Goal: Task Accomplishment & Management: Use online tool/utility

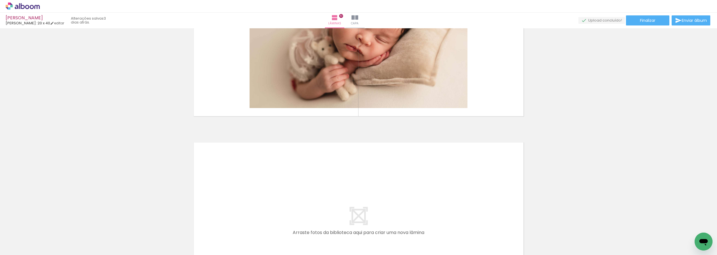
scroll to position [1783, 0]
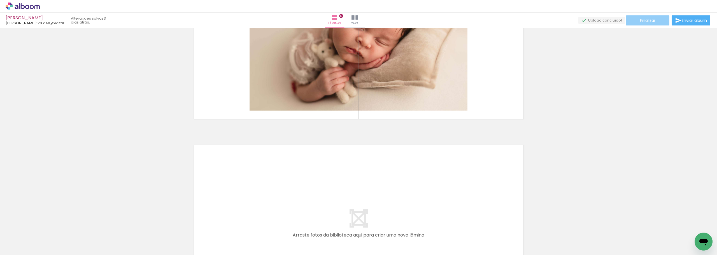
click at [659, 20] on paper-button "Finalizar" at bounding box center [647, 20] width 43 height 10
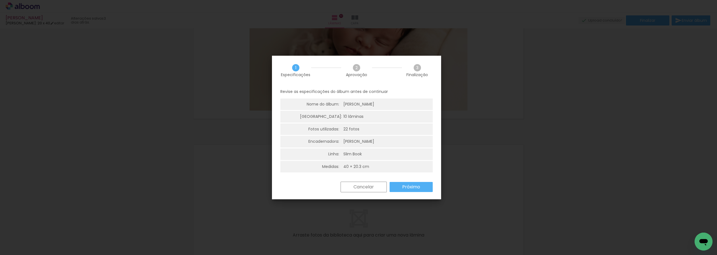
click at [0, 0] on slot "Próximo" at bounding box center [0, 0] width 0 height 0
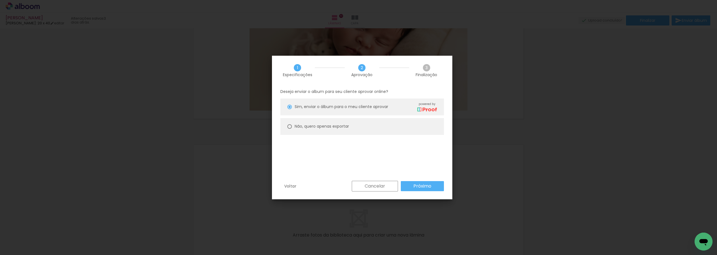
click at [290, 109] on div at bounding box center [290, 107] width 4 height 4
type paper-radio-button "on"
click at [0, 0] on slot "Próximo" at bounding box center [0, 0] width 0 height 0
type input "Alta, 300 DPI"
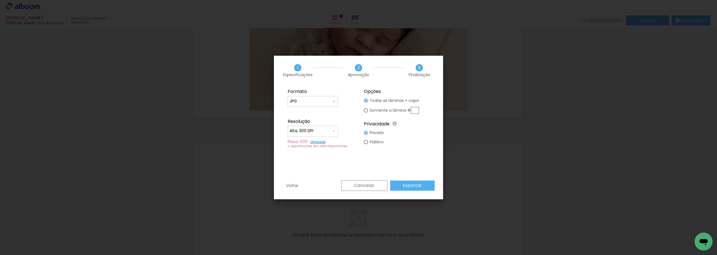
click at [0, 0] on slot "Exportar" at bounding box center [0, 0] width 0 height 0
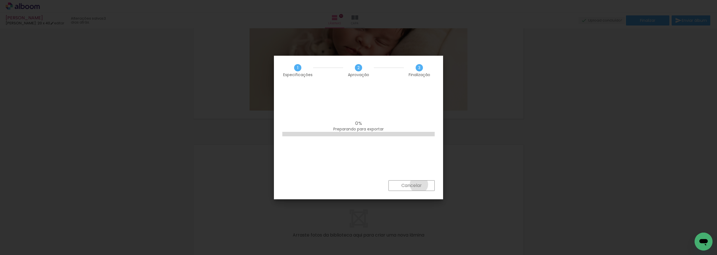
click at [0, 0] on slot "Cancelar" at bounding box center [0, 0] width 0 height 0
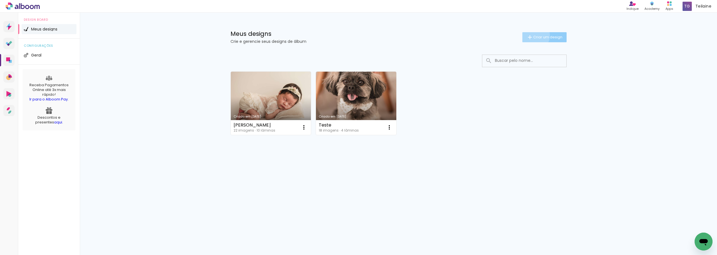
click at [534, 36] on span "Criar um design" at bounding box center [548, 37] width 29 height 4
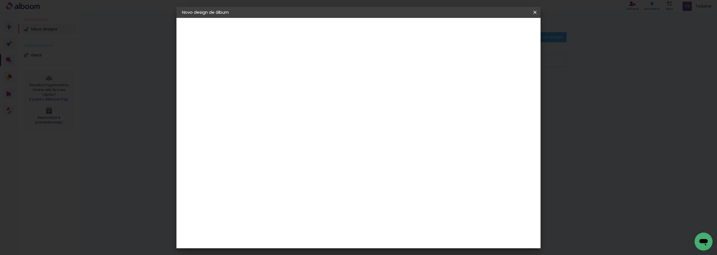
click at [274, 78] on input at bounding box center [274, 75] width 0 height 9
type input "[PERSON_NAME]"
type paper-input "[PERSON_NAME]"
click at [0, 0] on slot "Avançar" at bounding box center [0, 0] width 0 height 0
click at [316, 107] on input at bounding box center [288, 106] width 57 height 7
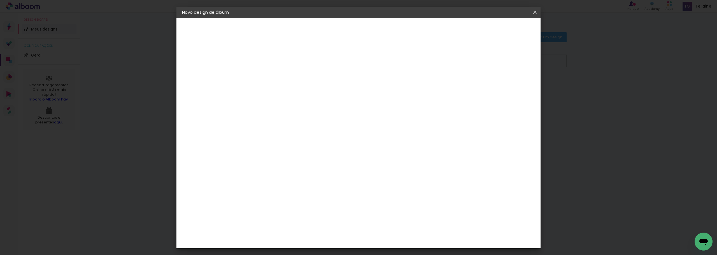
type input "lui"
type paper-input "lui"
click at [310, 123] on paper-item "[PERSON_NAME]" at bounding box center [284, 127] width 52 height 12
click at [367, 88] on paper-item "Tamanho Livre" at bounding box center [342, 85] width 50 height 12
click at [310, 124] on paper-item "[PERSON_NAME]" at bounding box center [284, 127] width 52 height 12
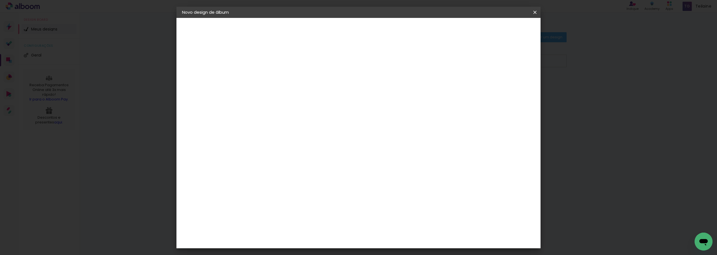
click at [367, 33] on paper-button "Avançar" at bounding box center [352, 30] width 27 height 10
click at [296, 93] on input "text" at bounding box center [285, 97] width 22 height 9
click at [400, 107] on paper-item "Slim Book" at bounding box center [395, 104] width 112 height 11
type input "Slim Book"
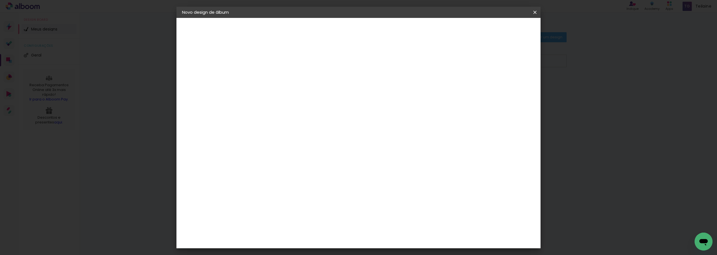
click at [312, 180] on span "20 x 40" at bounding box center [299, 185] width 26 height 11
click at [365, 27] on paper-button "Avançar" at bounding box center [351, 30] width 27 height 10
click at [469, 61] on div at bounding box center [466, 60] width 5 height 5
type paper-checkbox "on"
click at [500, 29] on span "Iniciar design" at bounding box center [488, 30] width 26 height 4
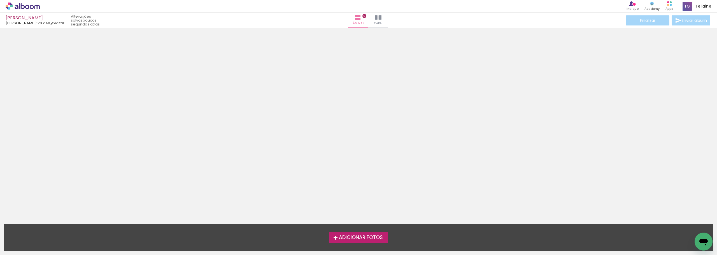
click at [371, 236] on span "Adicionar Fotos" at bounding box center [361, 237] width 44 height 5
click at [0, 0] on input "file" at bounding box center [0, 0] width 0 height 0
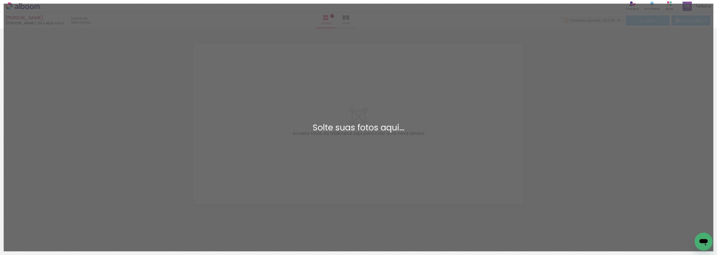
click at [344, 128] on div "Solte suas fotos aqui..." at bounding box center [358, 128] width 701 height 8
click at [399, 251] on div "Adicionar Fotos Solte suas fotos aqui..." at bounding box center [359, 127] width 710 height 247
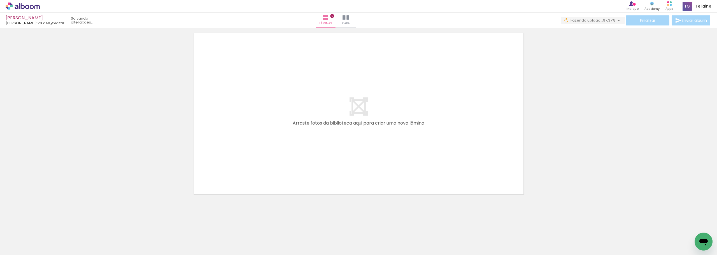
scroll to position [0, 0]
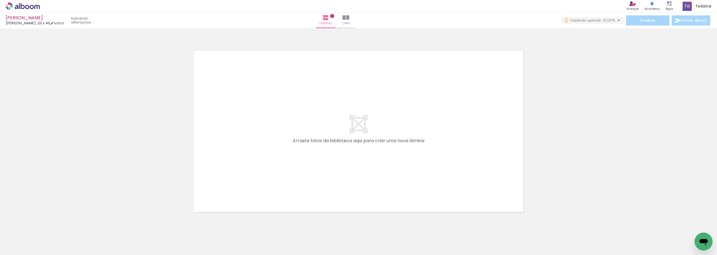
click at [69, 240] on div at bounding box center [55, 236] width 25 height 17
drag, startPoint x: 154, startPoint y: 244, endPoint x: 340, endPoint y: 154, distance: 206.7
click at [340, 154] on quentale-workspace at bounding box center [358, 127] width 717 height 255
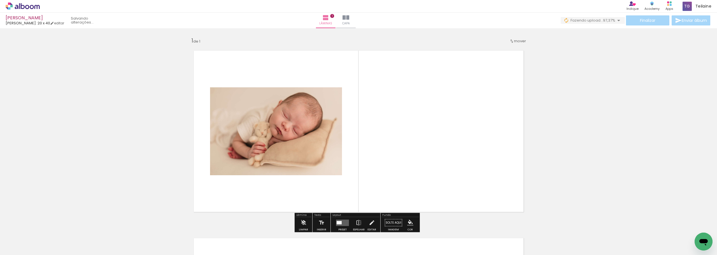
scroll to position [7, 0]
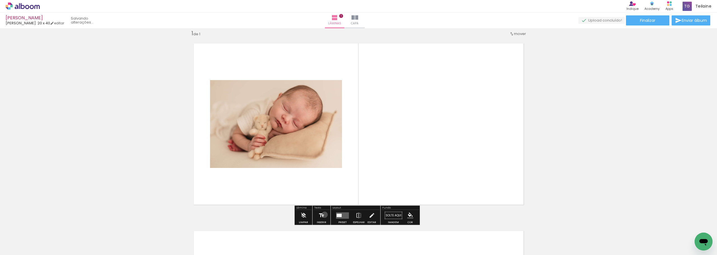
click at [324, 215] on paper-button "Inserir" at bounding box center [322, 217] width 12 height 14
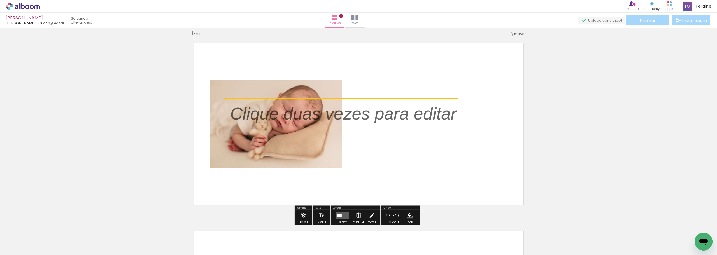
click at [406, 116] on quentale-selection at bounding box center [341, 113] width 235 height 31
click at [406, 116] on p at bounding box center [347, 114] width 235 height 24
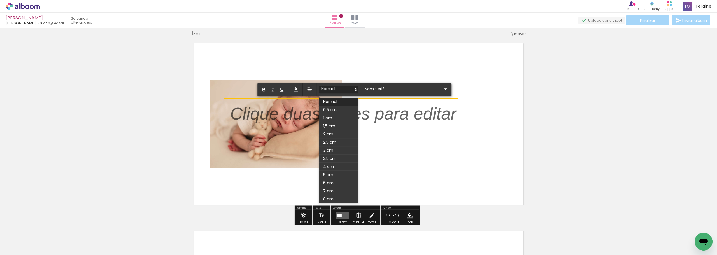
click at [345, 89] on span at bounding box center [338, 90] width 39 height 8
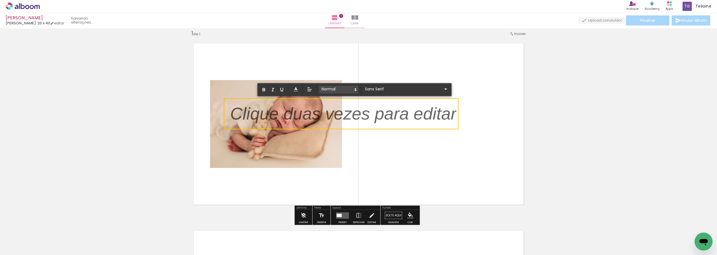
click at [345, 89] on span at bounding box center [338, 90] width 39 height 8
click at [376, 91] on input "Sans Serif" at bounding box center [403, 89] width 79 height 6
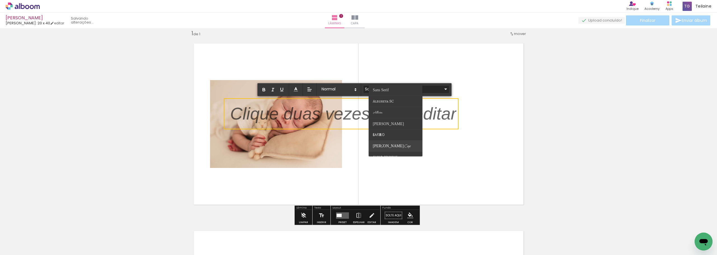
click at [385, 92] on span "Bilbo Swash Caps" at bounding box center [381, 90] width 16 height 4
type input "Bilbo Swash Caps"
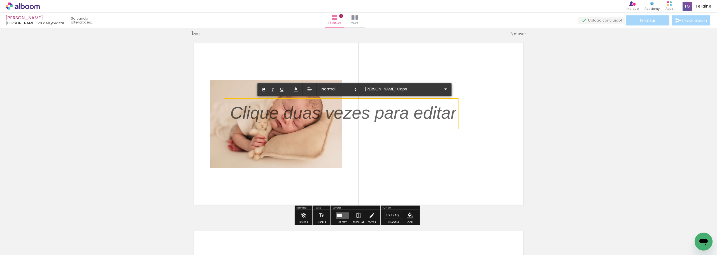
click at [400, 118] on p "﻿" at bounding box center [343, 117] width 226 height 26
click at [284, 113] on p "﻿" at bounding box center [343, 117] width 226 height 26
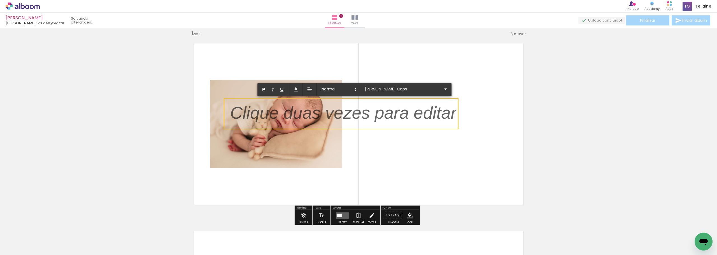
click at [395, 119] on p "﻿" at bounding box center [343, 117] width 226 height 26
click at [431, 116] on p "﻿" at bounding box center [343, 117] width 226 height 26
drag, startPoint x: 459, startPoint y: 115, endPoint x: 440, endPoint y: 113, distance: 19.4
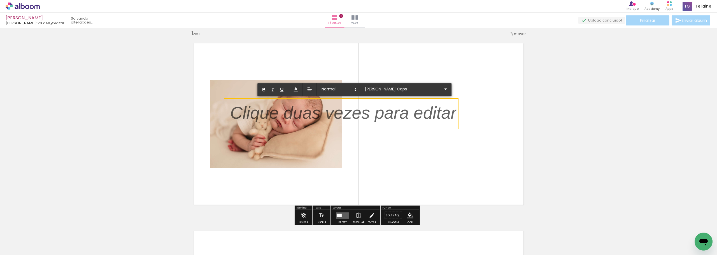
click at [440, 113] on album-spread "1 de 1" at bounding box center [359, 124] width 342 height 174
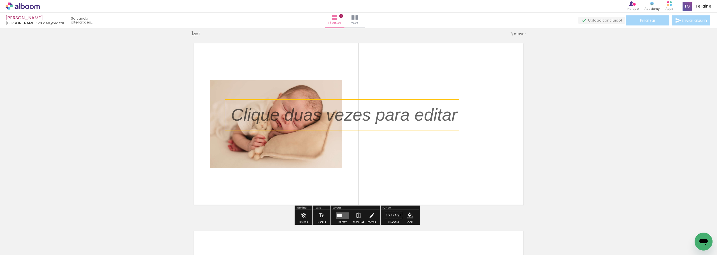
click at [441, 114] on quentale-selection at bounding box center [342, 114] width 235 height 31
drag, startPoint x: 441, startPoint y: 114, endPoint x: 450, endPoint y: 114, distance: 9.5
click at [441, 114] on quentale-selection at bounding box center [342, 114] width 235 height 31
click at [450, 114] on p "﻿" at bounding box center [348, 116] width 235 height 26
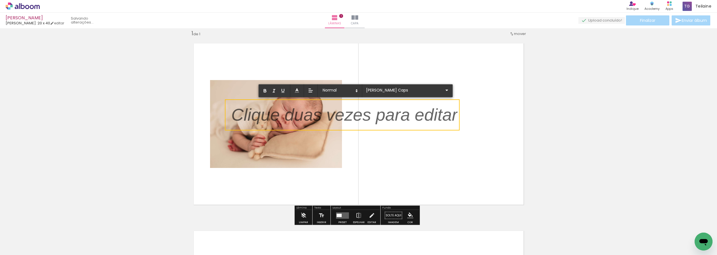
drag, startPoint x: 443, startPoint y: 114, endPoint x: 328, endPoint y: 109, distance: 115.6
click at [328, 109] on p "﻿" at bounding box center [344, 119] width 226 height 26
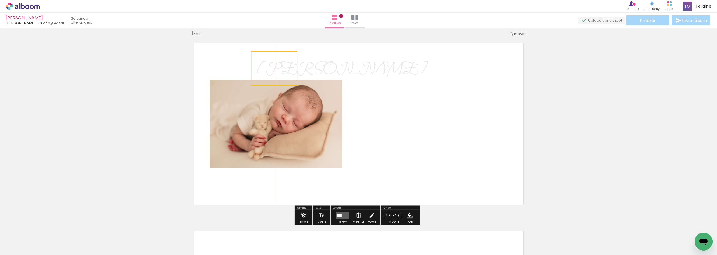
drag, startPoint x: 268, startPoint y: 133, endPoint x: 287, endPoint y: 85, distance: 51.4
click at [287, 85] on quentale-selection at bounding box center [274, 68] width 47 height 35
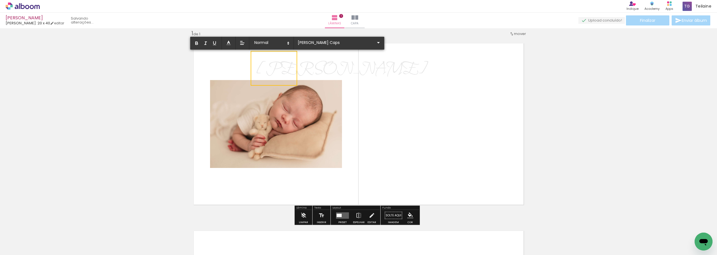
click at [305, 123] on quentale-layouter at bounding box center [359, 124] width 342 height 174
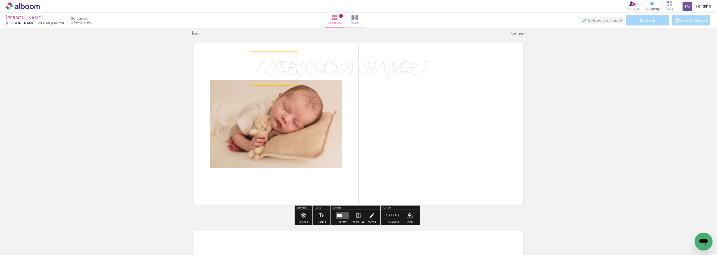
click at [356, 216] on iron-icon at bounding box center [359, 215] width 6 height 11
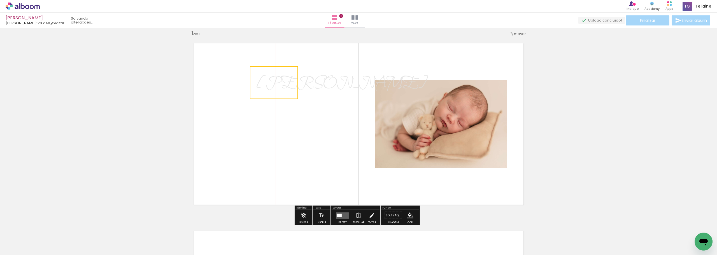
drag, startPoint x: 277, startPoint y: 75, endPoint x: 273, endPoint y: 89, distance: 14.8
click at [273, 89] on quentale-selection at bounding box center [274, 82] width 48 height 33
click at [287, 107] on quentale-layouter at bounding box center [359, 124] width 342 height 174
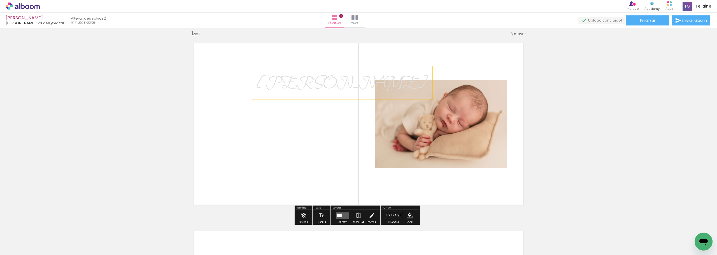
click at [288, 83] on span "[PERSON_NAME]" at bounding box center [342, 83] width 172 height 21
click at [319, 214] on iron-icon at bounding box center [322, 215] width 6 height 11
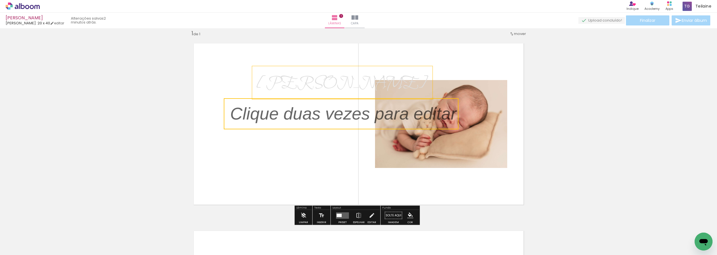
click at [313, 126] on quentale-selection at bounding box center [341, 113] width 235 height 31
type input "Sans Serif"
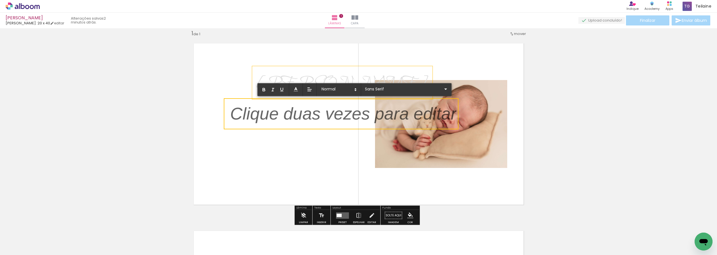
click at [313, 126] on p at bounding box center [343, 117] width 226 height 24
click at [69, 242] on div at bounding box center [55, 236] width 25 height 17
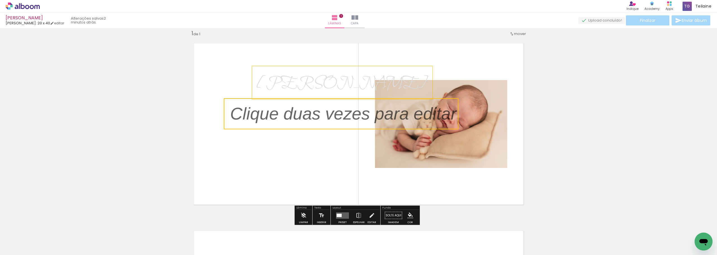
click at [69, 238] on div at bounding box center [55, 236] width 25 height 17
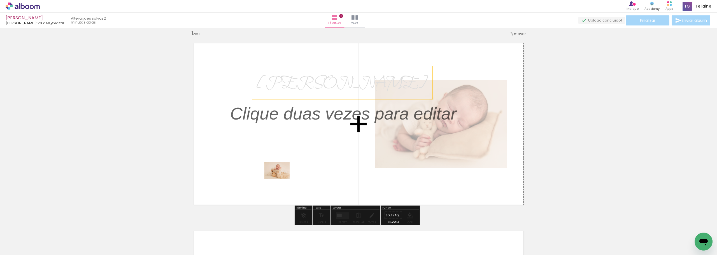
drag, startPoint x: 230, startPoint y: 227, endPoint x: 281, endPoint y: 179, distance: 70.6
click at [281, 179] on quentale-workspace at bounding box center [358, 127] width 717 height 255
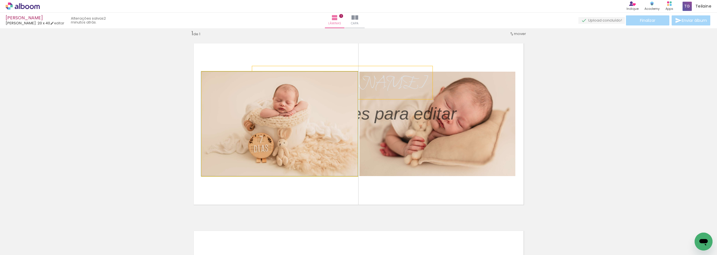
click at [285, 166] on quentale-photo at bounding box center [280, 124] width 156 height 105
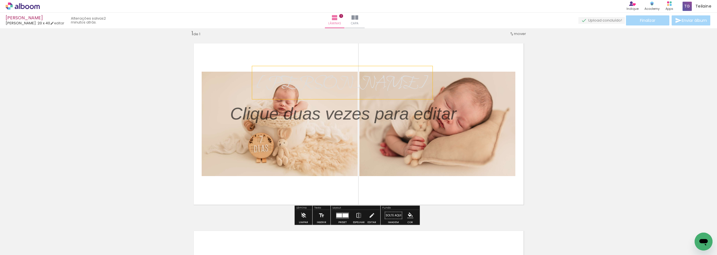
click at [264, 169] on quentale-photo at bounding box center [280, 124] width 156 height 105
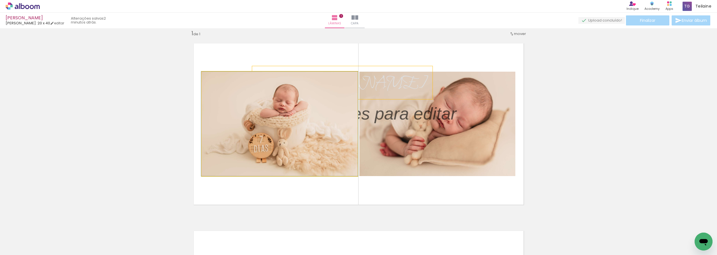
click at [264, 169] on quentale-photo at bounding box center [280, 124] width 156 height 105
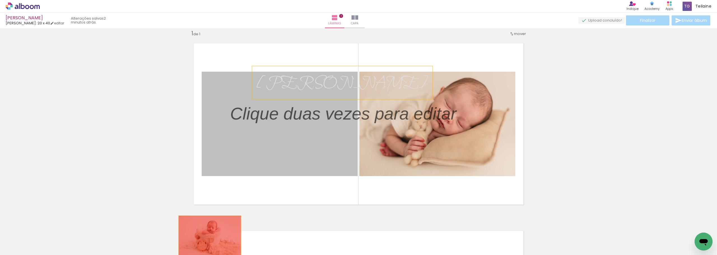
drag, startPoint x: 278, startPoint y: 153, endPoint x: 207, endPoint y: 237, distance: 110.2
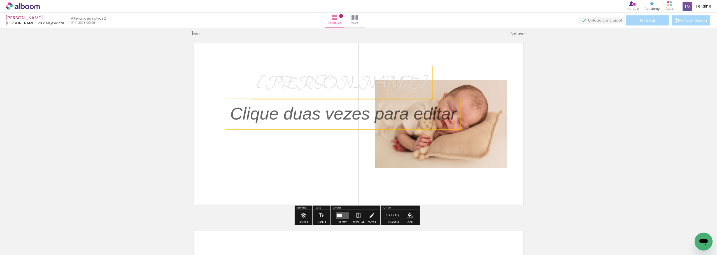
click at [280, 111] on p at bounding box center [347, 114] width 235 height 24
click at [0, 0] on quentale-selection at bounding box center [0, 0] width 0 height 0
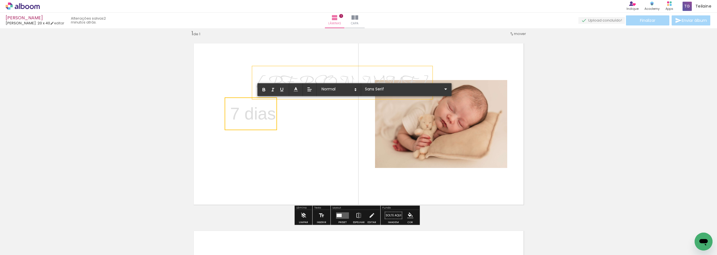
click at [276, 115] on quentale-selection at bounding box center [251, 114] width 52 height 33
drag, startPoint x: 266, startPoint y: 122, endPoint x: 282, endPoint y: 129, distance: 18.2
click at [282, 129] on album-spread "1 de 1" at bounding box center [359, 124] width 342 height 174
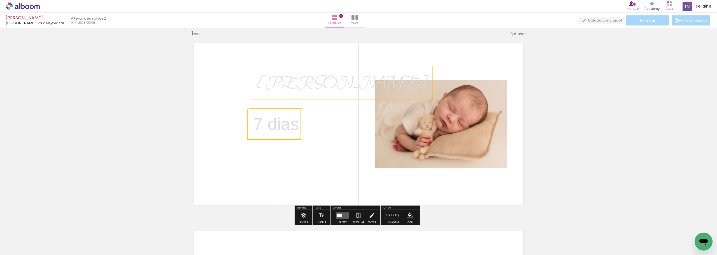
drag, startPoint x: 276, startPoint y: 128, endPoint x: 295, endPoint y: 133, distance: 19.6
click at [295, 133] on quentale-selection at bounding box center [274, 124] width 54 height 31
click at [285, 87] on span "[PERSON_NAME]" at bounding box center [342, 83] width 172 height 21
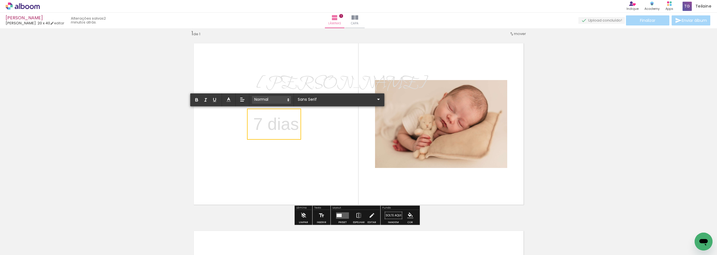
click at [286, 101] on span at bounding box center [271, 100] width 39 height 8
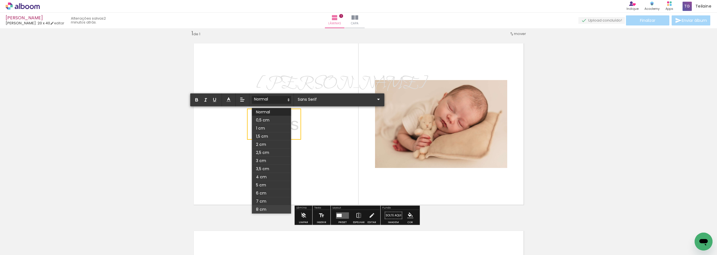
click at [265, 209] on span at bounding box center [271, 210] width 39 height 8
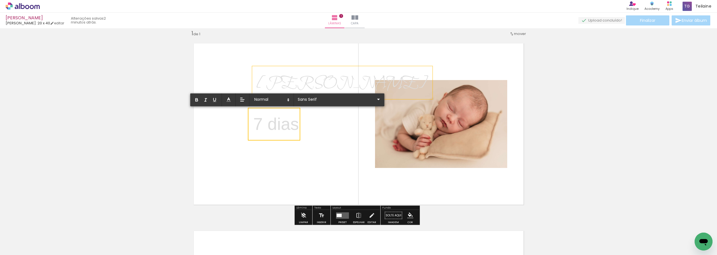
click at [288, 81] on span "[PERSON_NAME]" at bounding box center [342, 83] width 172 height 21
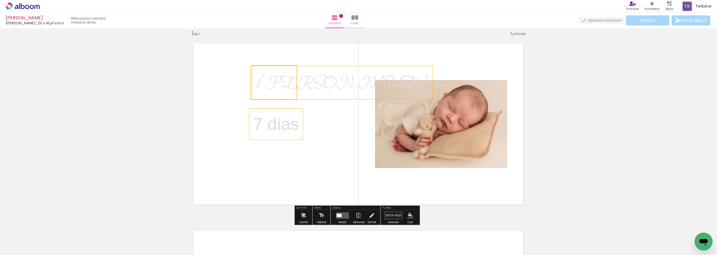
click at [290, 87] on quentale-selection at bounding box center [274, 82] width 47 height 35
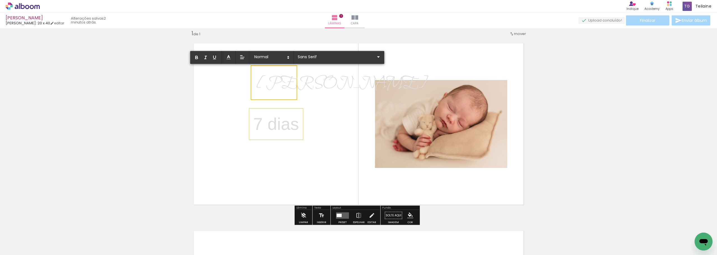
click at [290, 87] on span "[PERSON_NAME]" at bounding box center [342, 83] width 172 height 21
click at [345, 58] on input "Bilbo Swash Caps" at bounding box center [336, 57] width 79 height 6
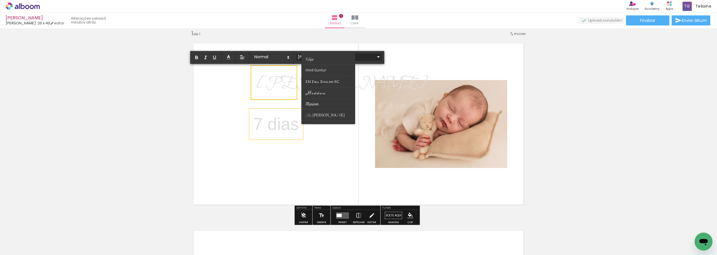
scroll to position [112, 0]
click at [339, 100] on paper-item at bounding box center [329, 102] width 54 height 11
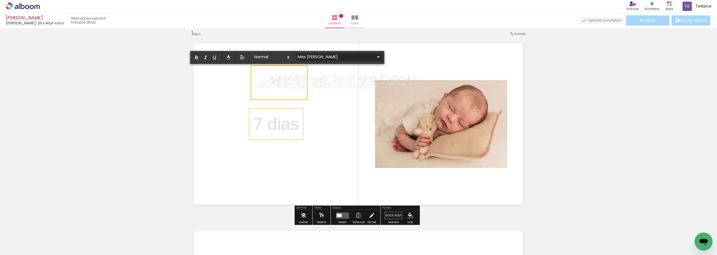
click at [375, 58] on iron-icon at bounding box center [378, 57] width 7 height 7
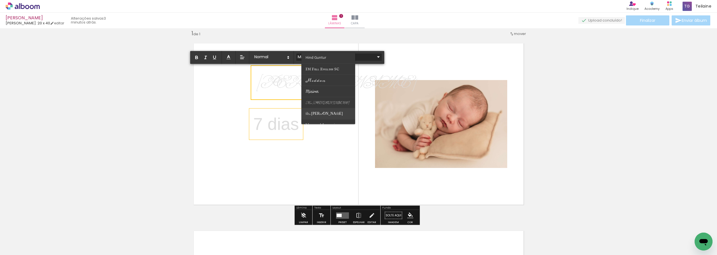
click at [333, 110] on paper-item at bounding box center [329, 113] width 54 height 11
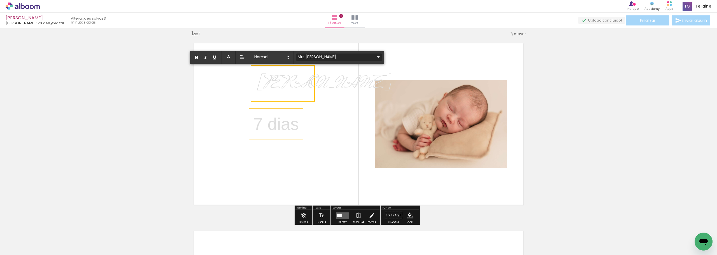
click at [375, 55] on iron-icon at bounding box center [378, 57] width 7 height 7
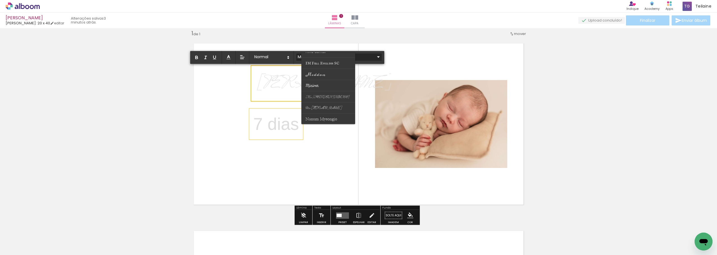
scroll to position [108, 0]
click at [330, 103] on paper-item at bounding box center [329, 107] width 54 height 11
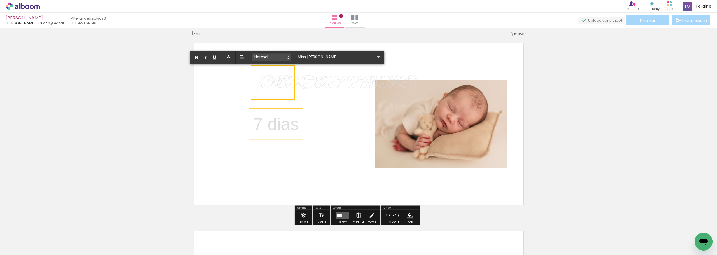
click at [288, 56] on icon at bounding box center [288, 57] width 5 height 5
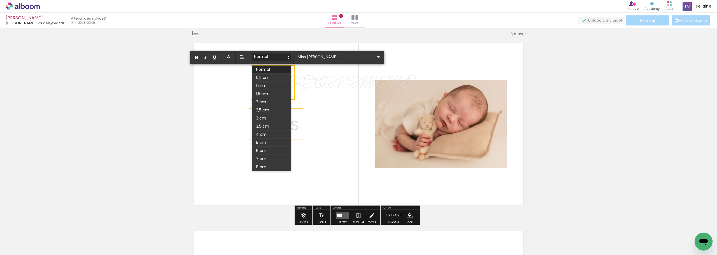
click at [288, 56] on icon at bounding box center [288, 57] width 5 height 5
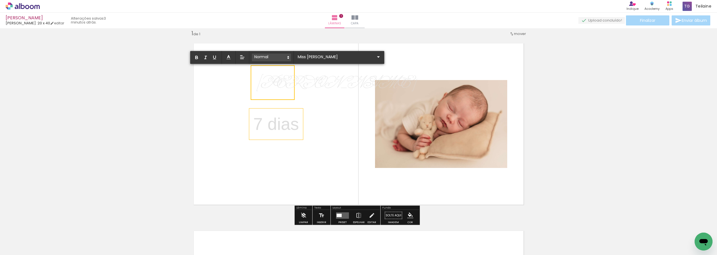
click at [288, 56] on icon at bounding box center [288, 57] width 5 height 5
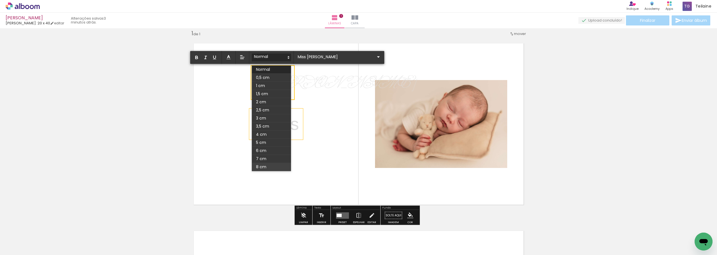
click at [269, 168] on span at bounding box center [271, 167] width 39 height 8
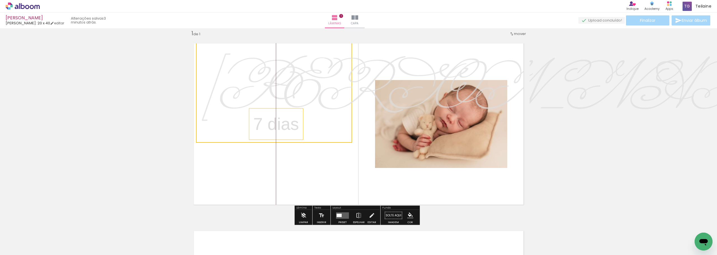
drag, startPoint x: 321, startPoint y: 169, endPoint x: 263, endPoint y: 126, distance: 72.7
click at [263, 126] on div "Inserir lâmina 1 de 1" at bounding box center [358, 211] width 717 height 376
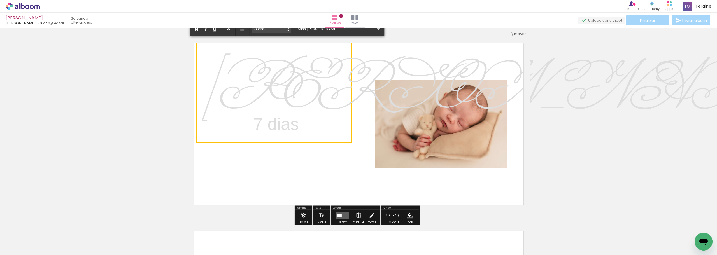
click at [286, 30] on icon at bounding box center [288, 29] width 5 height 5
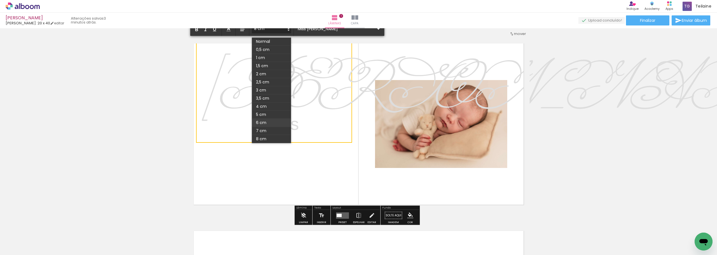
click at [270, 123] on span at bounding box center [271, 123] width 39 height 8
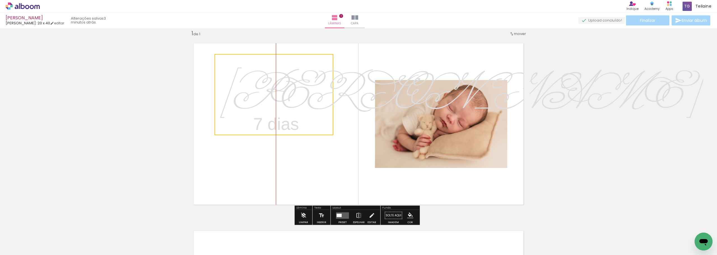
drag, startPoint x: 314, startPoint y: 91, endPoint x: 333, endPoint y: 107, distance: 24.8
click at [333, 107] on quentale-selection at bounding box center [274, 94] width 119 height 81
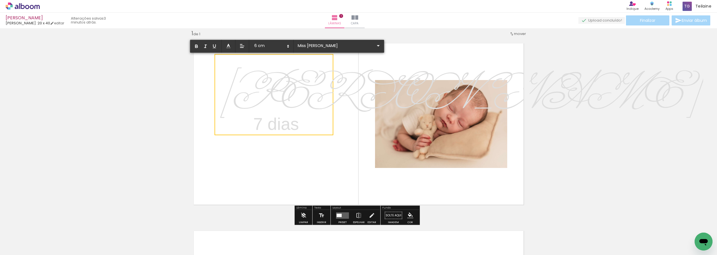
drag, startPoint x: 287, startPoint y: 127, endPoint x: 312, endPoint y: 125, distance: 25.6
click at [315, 124] on div "Augusto 7 dias" at bounding box center [359, 124] width 342 height 174
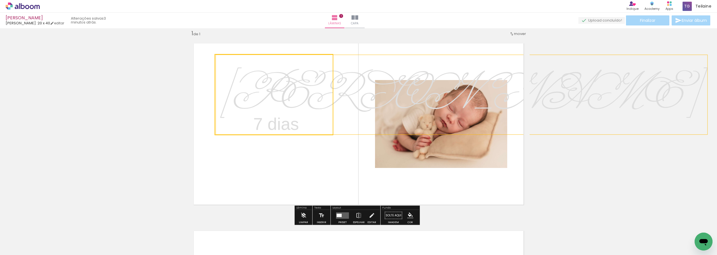
click at [291, 128] on quentale-selection at bounding box center [274, 94] width 119 height 81
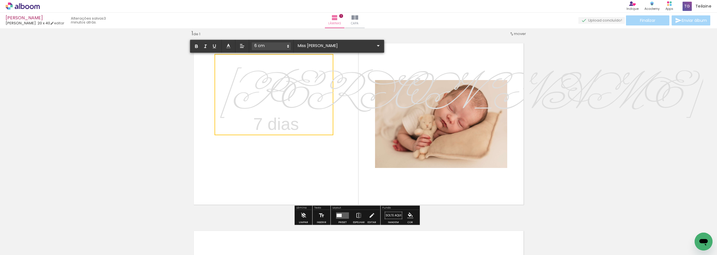
drag, startPoint x: 296, startPoint y: 159, endPoint x: 297, endPoint y: 149, distance: 10.7
click at [296, 159] on quentale-layouter at bounding box center [359, 124] width 342 height 174
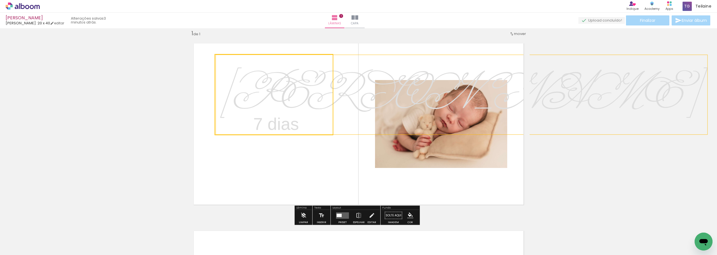
click at [288, 123] on quentale-selection at bounding box center [274, 94] width 119 height 81
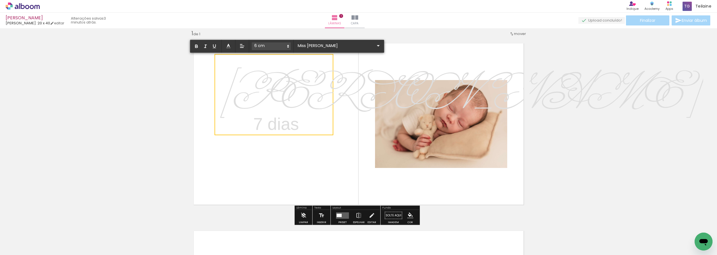
drag, startPoint x: 287, startPoint y: 149, endPoint x: 297, endPoint y: 128, distance: 22.6
click at [287, 149] on quentale-layouter at bounding box center [359, 124] width 342 height 174
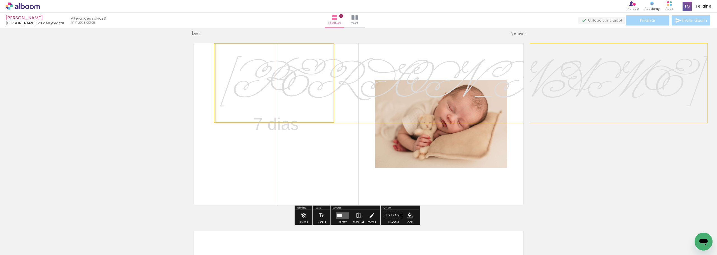
drag, startPoint x: 314, startPoint y: 104, endPoint x: 314, endPoint y: 97, distance: 7.0
click at [314, 97] on quentale-selection at bounding box center [274, 83] width 121 height 80
drag, startPoint x: 289, startPoint y: 127, endPoint x: 302, endPoint y: 159, distance: 33.7
click at [306, 168] on album-spread "1 de 1" at bounding box center [359, 124] width 342 height 174
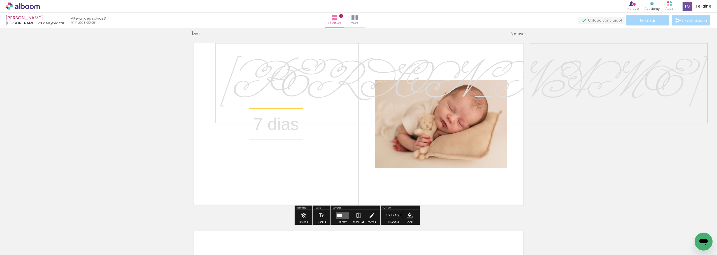
click at [278, 128] on p "7 dias" at bounding box center [276, 124] width 46 height 24
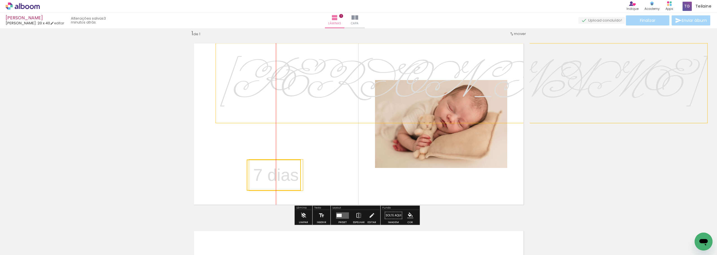
drag, startPoint x: 277, startPoint y: 133, endPoint x: 279, endPoint y: 179, distance: 45.7
click at [278, 184] on quentale-selection at bounding box center [274, 175] width 54 height 31
drag, startPoint x: 315, startPoint y: 98, endPoint x: 313, endPoint y: 118, distance: 20.6
click at [313, 118] on p "[PERSON_NAME]" at bounding box center [461, 83] width 483 height 73
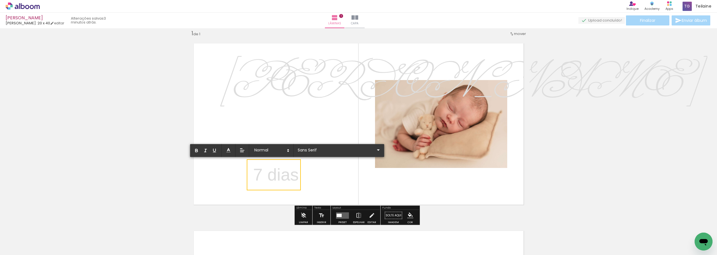
drag, startPoint x: 313, startPoint y: 99, endPoint x: 315, endPoint y: 110, distance: 10.9
click at [313, 100] on span "[PERSON_NAME]" at bounding box center [461, 83] width 483 height 64
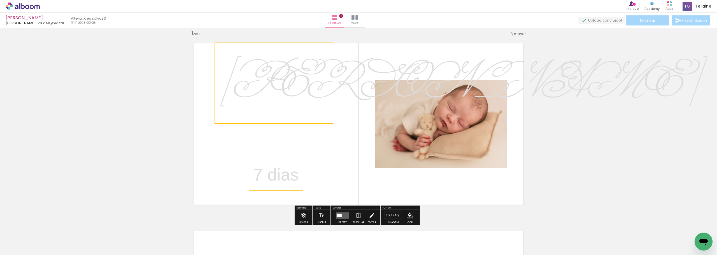
click at [328, 135] on quentale-layouter at bounding box center [359, 124] width 342 height 174
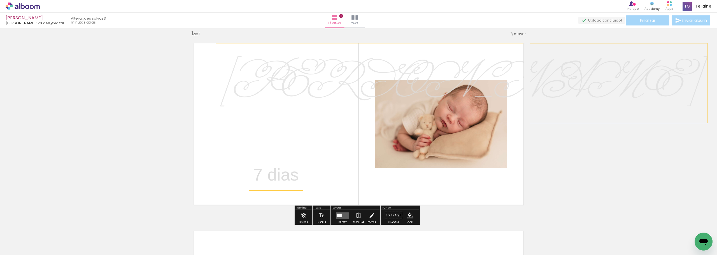
drag, startPoint x: 313, startPoint y: 111, endPoint x: 311, endPoint y: 118, distance: 7.8
click at [311, 118] on p "[PERSON_NAME]" at bounding box center [461, 83] width 483 height 73
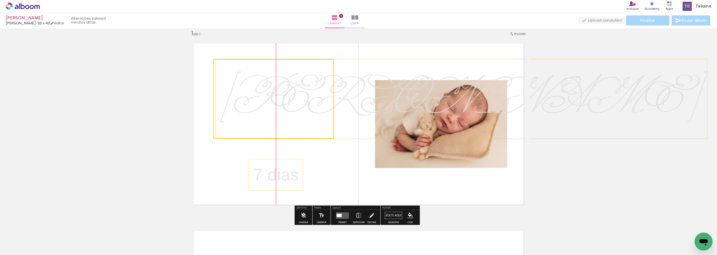
drag, startPoint x: 309, startPoint y: 112, endPoint x: 306, endPoint y: 127, distance: 16.0
click at [306, 127] on quentale-selection at bounding box center [274, 99] width 121 height 80
click at [295, 104] on quentale-selection at bounding box center [274, 99] width 121 height 80
type input "Miss [PERSON_NAME]"
click at [295, 104] on span "[PERSON_NAME]" at bounding box center [461, 99] width 483 height 64
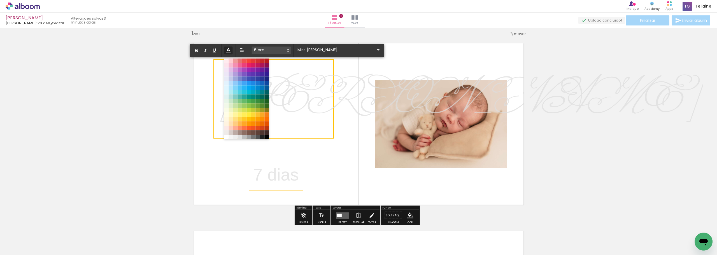
click at [231, 50] on icon at bounding box center [228, 50] width 6 height 6
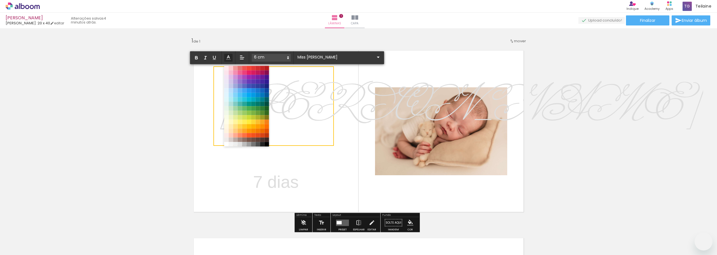
drag, startPoint x: 0, startPoint y: 0, endPoint x: 244, endPoint y: 133, distance: 278.2
click at [244, 138] on span at bounding box center [244, 140] width 4 height 4
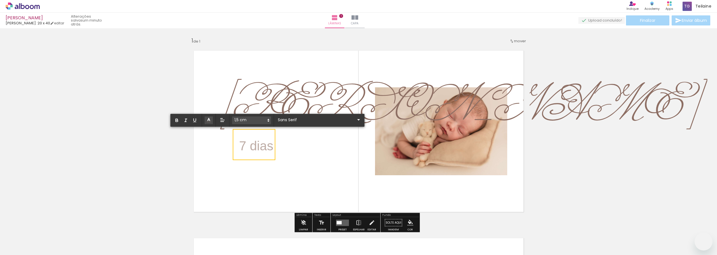
click at [272, 110] on div "[PERSON_NAME]" at bounding box center [462, 106] width 492 height 80
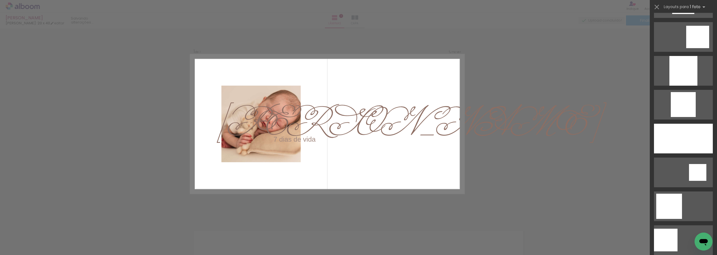
scroll to position [629, 0]
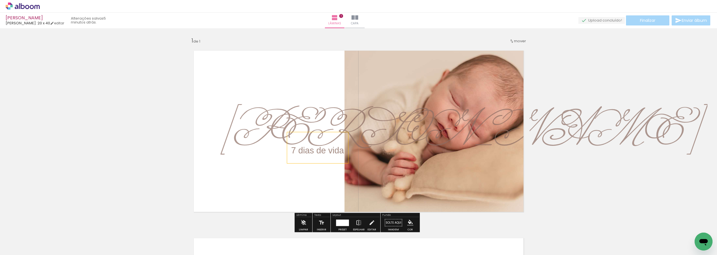
click at [297, 134] on div "7 dias de vida" at bounding box center [317, 147] width 61 height 31
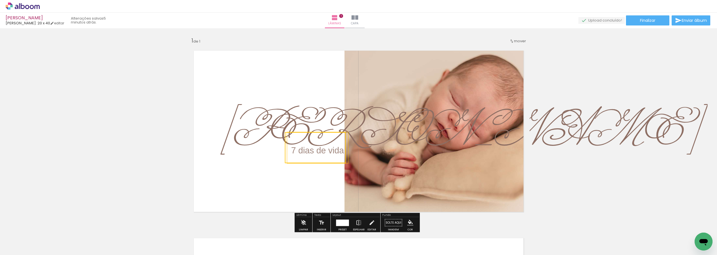
click at [265, 128] on span "[PERSON_NAME]" at bounding box center [461, 131] width 483 height 64
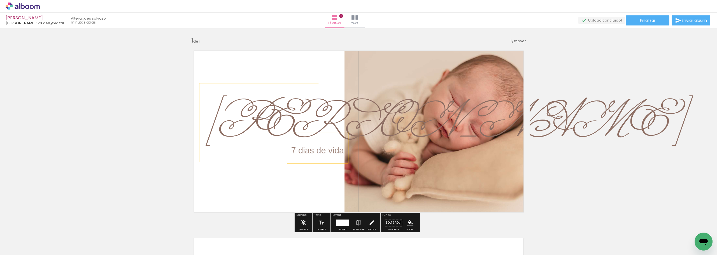
drag, startPoint x: 278, startPoint y: 115, endPoint x: 263, endPoint y: 106, distance: 17.2
click at [263, 106] on quentale-selection at bounding box center [259, 123] width 121 height 80
drag, startPoint x: 335, startPoint y: 152, endPoint x: 331, endPoint y: 150, distance: 4.8
click at [331, 150] on span "7 dias de vida" at bounding box center [317, 151] width 53 height 10
type input "Miss [PERSON_NAME]"
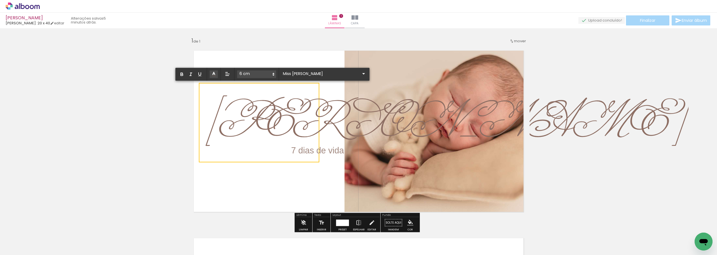
drag, startPoint x: 327, startPoint y: 178, endPoint x: 328, endPoint y: 167, distance: 11.2
click at [327, 178] on quentale-layouter at bounding box center [359, 132] width 342 height 174
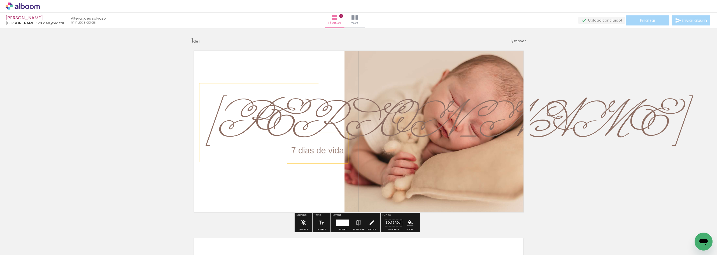
drag, startPoint x: 330, startPoint y: 155, endPoint x: 326, endPoint y: 149, distance: 7.5
click at [326, 149] on span "7 dias de vida" at bounding box center [317, 151] width 53 height 10
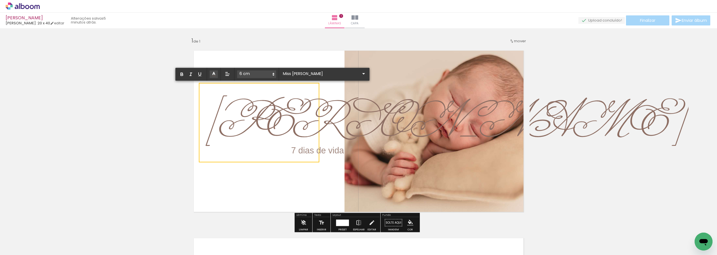
click at [322, 184] on quentale-layouter at bounding box center [359, 132] width 342 height 174
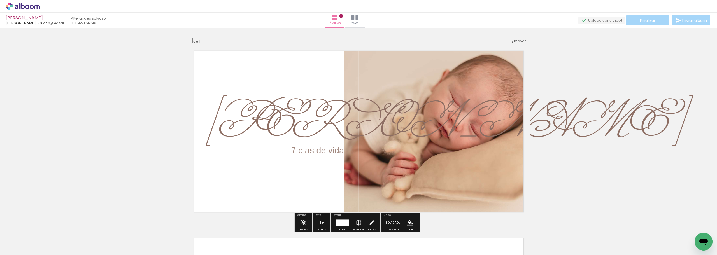
click at [316, 184] on quentale-layouter at bounding box center [359, 132] width 342 height 174
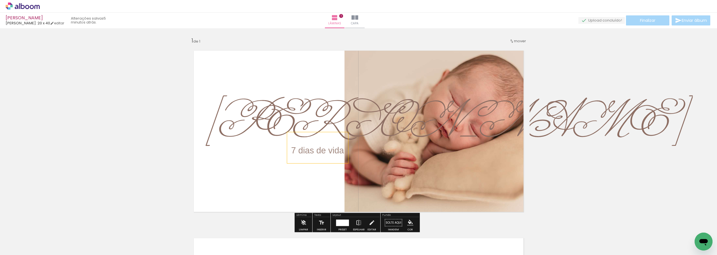
drag, startPoint x: 333, startPoint y: 156, endPoint x: 326, endPoint y: 152, distance: 7.8
click at [326, 152] on p "7 dias de vida" at bounding box center [317, 148] width 53 height 24
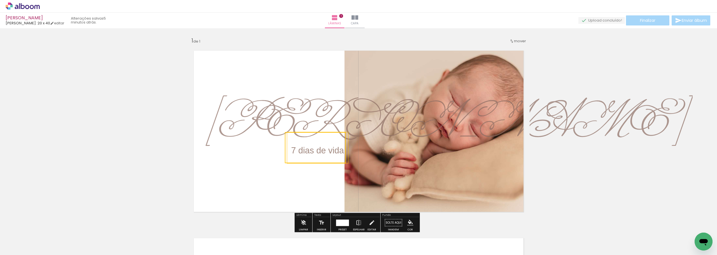
click at [314, 160] on quentale-selection at bounding box center [315, 147] width 61 height 31
drag, startPoint x: 328, startPoint y: 160, endPoint x: 318, endPoint y: 150, distance: 14.3
click at [318, 150] on div "Inserir lâmina 1 de 1" at bounding box center [358, 218] width 717 height 376
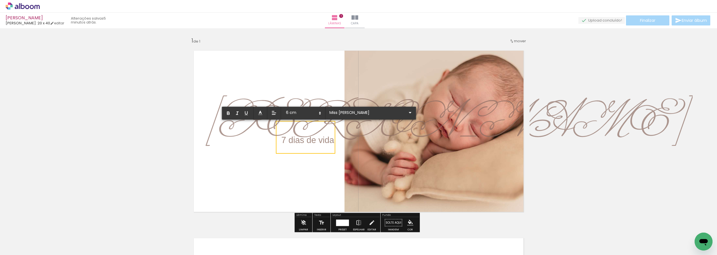
click at [431, 165] on quentale-layouter at bounding box center [359, 132] width 342 height 174
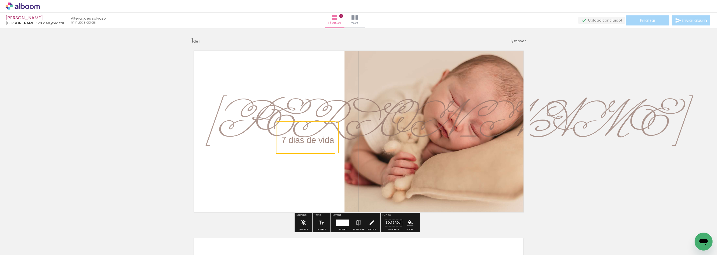
click at [418, 194] on quentale-layouter at bounding box center [359, 132] width 342 height 174
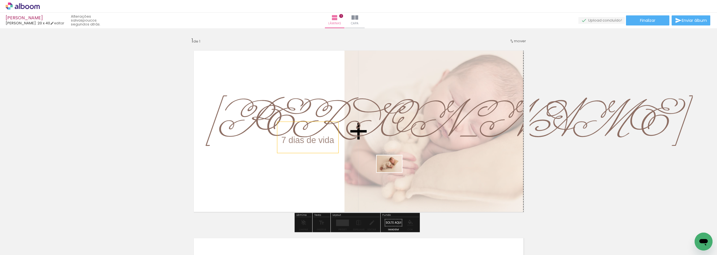
drag, startPoint x: 62, startPoint y: 237, endPoint x: 394, endPoint y: 172, distance: 337.9
click at [394, 172] on quentale-workspace at bounding box center [358, 127] width 717 height 255
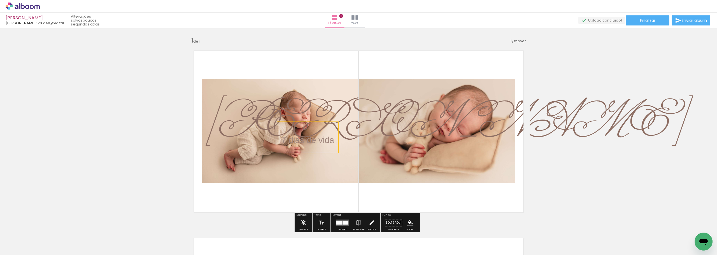
click at [322, 170] on quentale-photo at bounding box center [280, 131] width 156 height 105
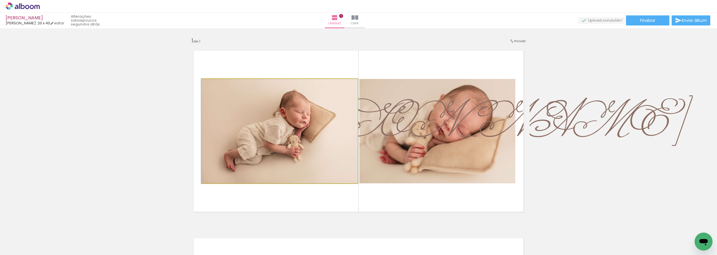
click at [330, 170] on quentale-photo at bounding box center [280, 131] width 156 height 105
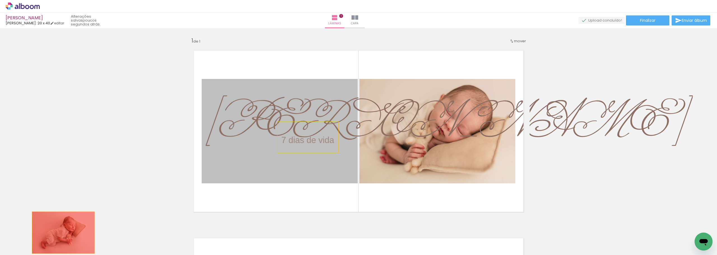
drag, startPoint x: 330, startPoint y: 170, endPoint x: 61, endPoint y: 233, distance: 275.9
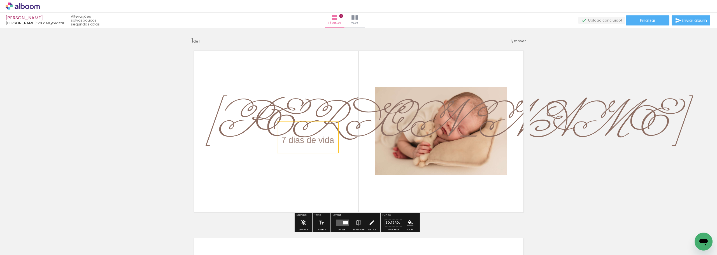
click at [452, 140] on quentale-photo at bounding box center [441, 131] width 132 height 88
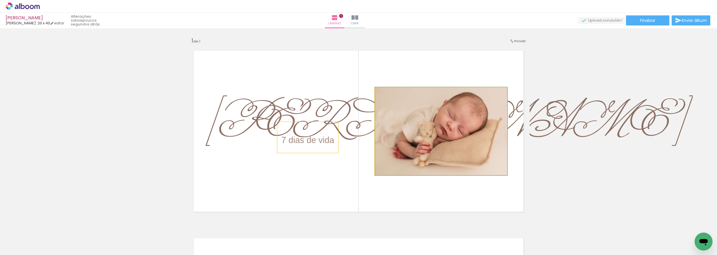
click at [404, 159] on quentale-photo at bounding box center [441, 131] width 132 height 88
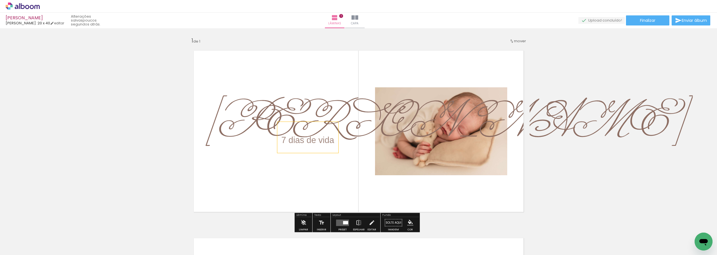
click at [404, 159] on quentale-photo at bounding box center [441, 131] width 132 height 88
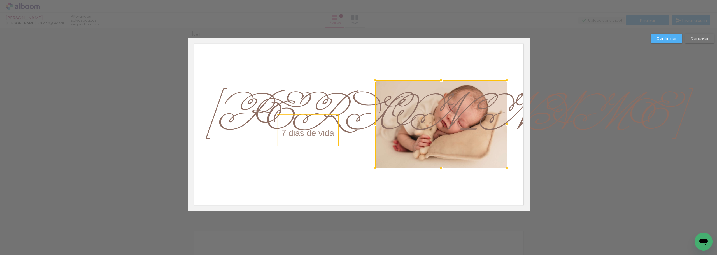
scroll to position [7, 0]
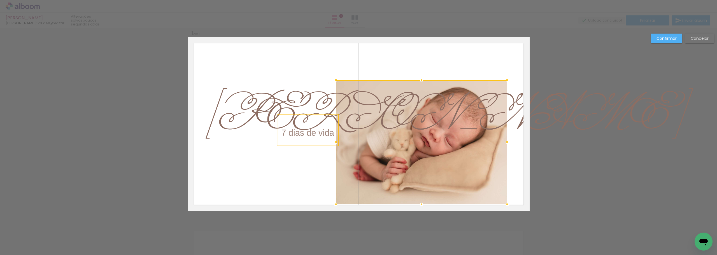
drag, startPoint x: 373, startPoint y: 168, endPoint x: 334, endPoint y: 204, distance: 53.5
click at [334, 204] on div at bounding box center [335, 204] width 11 height 11
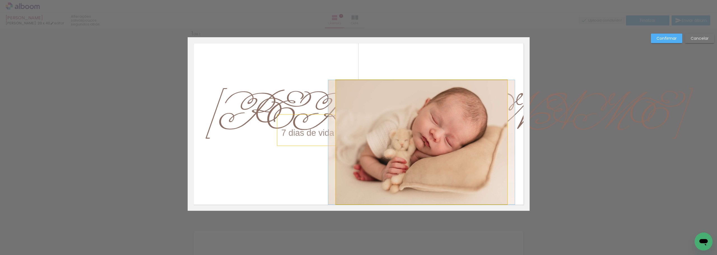
click at [498, 87] on quentale-photo at bounding box center [422, 142] width 172 height 124
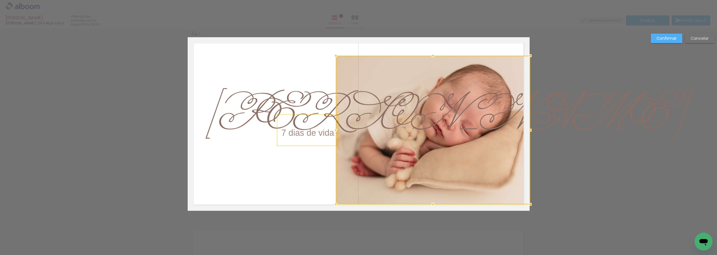
drag, startPoint x: 506, startPoint y: 79, endPoint x: 522, endPoint y: 56, distance: 27.8
click at [522, 56] on div at bounding box center [433, 130] width 195 height 149
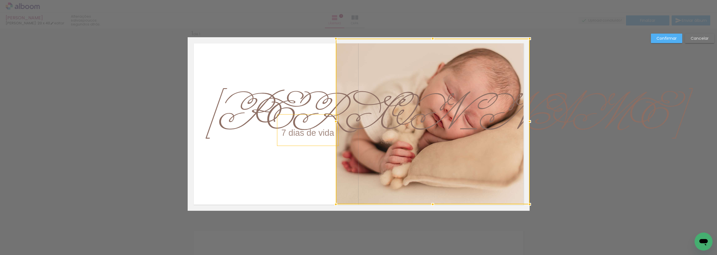
drag, startPoint x: 432, startPoint y: 54, endPoint x: 434, endPoint y: 42, distance: 12.3
click at [434, 42] on div at bounding box center [432, 38] width 11 height 11
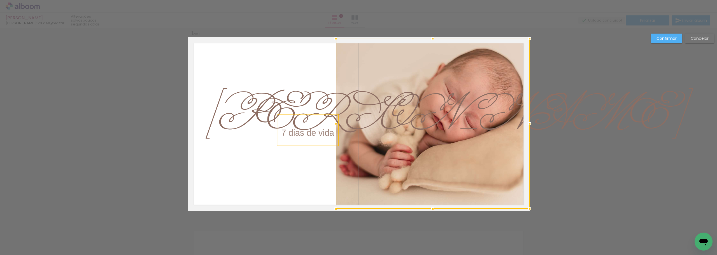
click at [431, 204] on div at bounding box center [432, 208] width 11 height 11
click at [331, 124] on div at bounding box center [335, 123] width 11 height 11
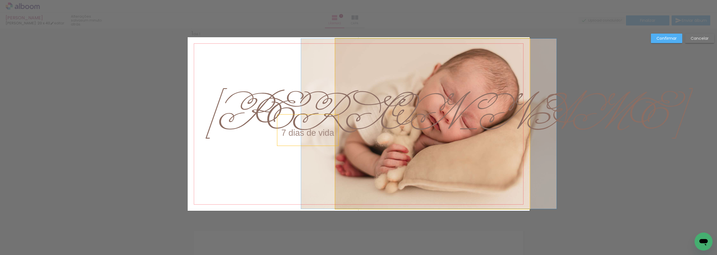
drag, startPoint x: 411, startPoint y: 129, endPoint x: 407, endPoint y: 129, distance: 3.7
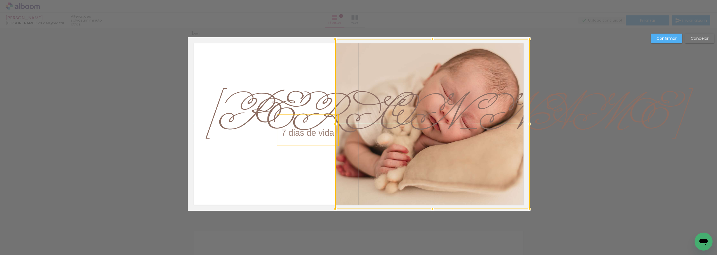
click at [450, 138] on div at bounding box center [432, 124] width 195 height 170
click at [584, 154] on div "Confirmar Cancelar" at bounding box center [358, 215] width 717 height 389
click at [410, 231] on div "Confirmar Cancelar" at bounding box center [358, 215] width 717 height 389
click at [0, 0] on slot "Confirmar" at bounding box center [0, 0] width 0 height 0
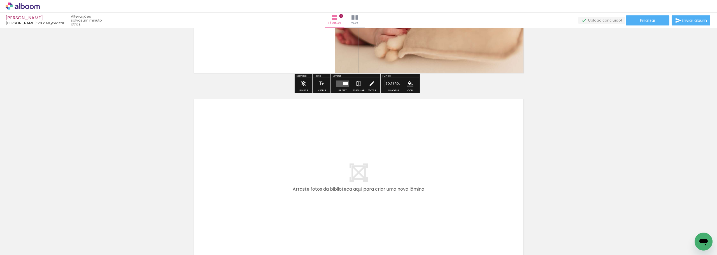
scroll to position [147, 0]
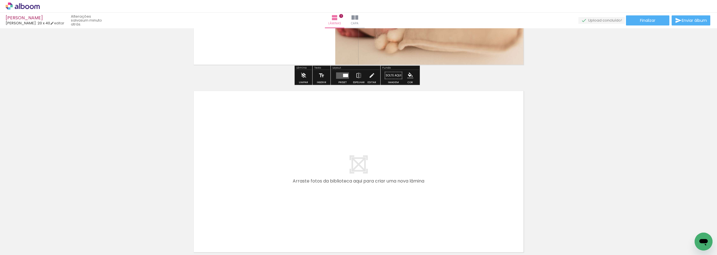
click at [362, 193] on quentale-layouter at bounding box center [359, 172] width 342 height 174
click at [362, 140] on quentale-layouter at bounding box center [359, 172] width 342 height 174
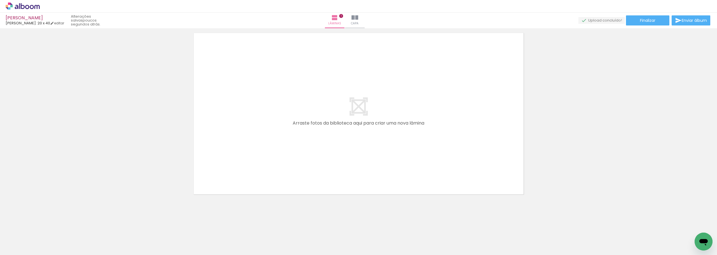
scroll to position [177, 0]
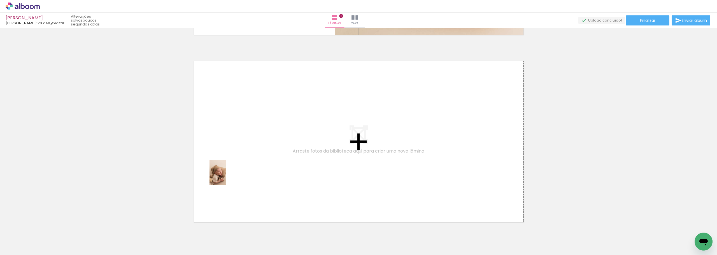
drag, startPoint x: 86, startPoint y: 239, endPoint x: 226, endPoint y: 177, distance: 153.2
click at [226, 177] on quentale-workspace at bounding box center [358, 127] width 717 height 255
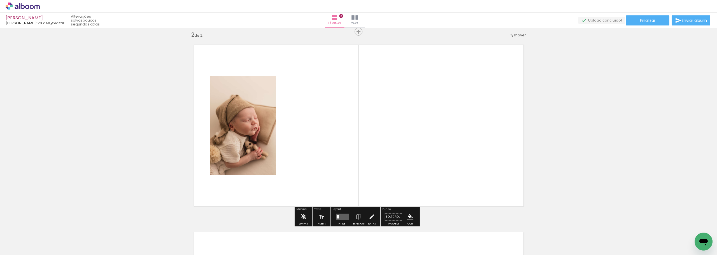
scroll to position [195, 0]
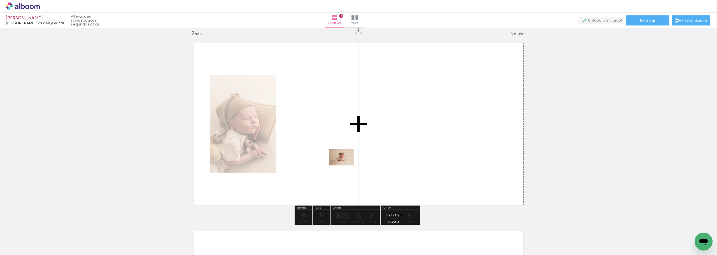
drag, startPoint x: 122, startPoint y: 239, endPoint x: 348, endPoint y: 166, distance: 237.0
click at [348, 166] on quentale-workspace at bounding box center [358, 127] width 717 height 255
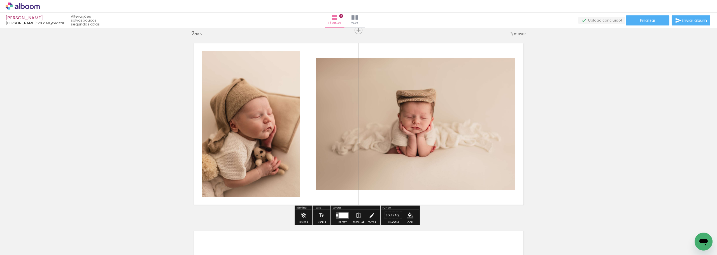
click at [337, 216] on div at bounding box center [337, 215] width 1 height 2
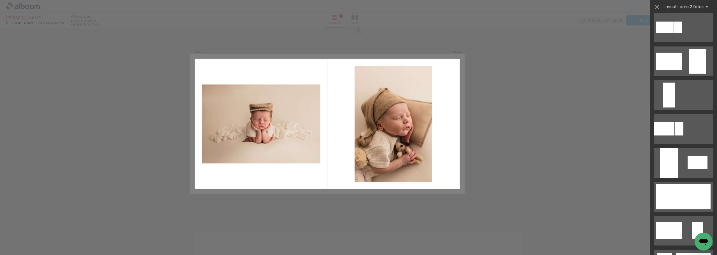
scroll to position [168, 0]
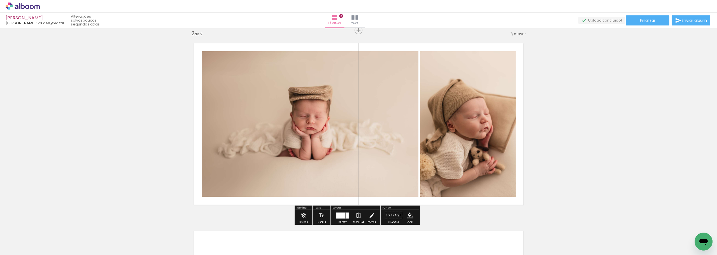
click at [358, 216] on iron-icon at bounding box center [359, 215] width 6 height 11
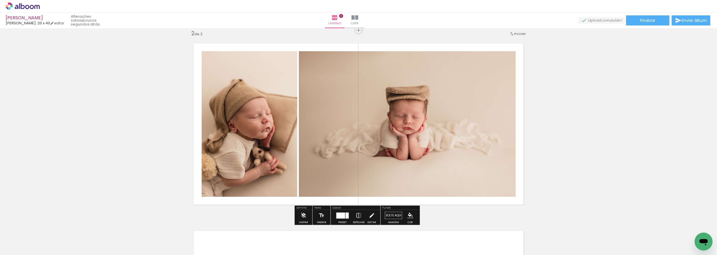
click at [551, 172] on div "Inserir lâmina 1 de 2 Inserir lâmina 2 de 2" at bounding box center [358, 117] width 717 height 564
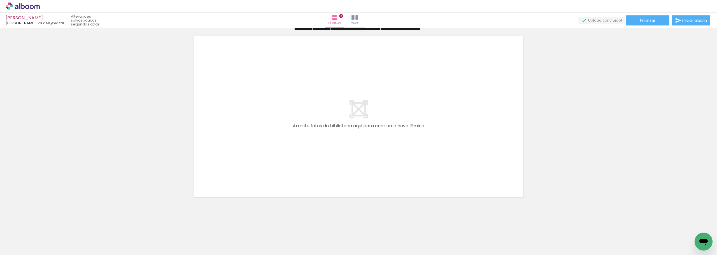
scroll to position [393, 0]
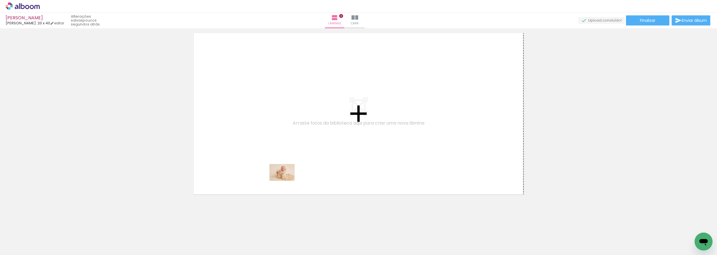
drag, startPoint x: 214, startPoint y: 245, endPoint x: 286, endPoint y: 181, distance: 97.1
click at [286, 181] on quentale-workspace at bounding box center [358, 127] width 717 height 255
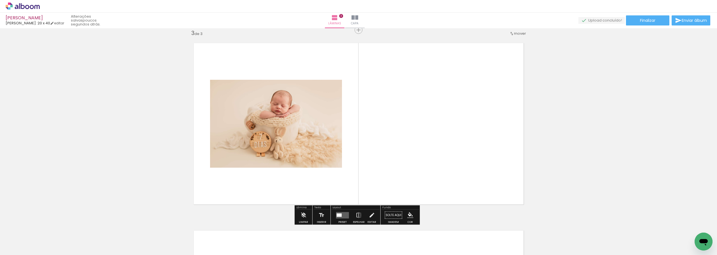
scroll to position [383, 0]
click at [340, 217] on div at bounding box center [339, 215] width 5 height 3
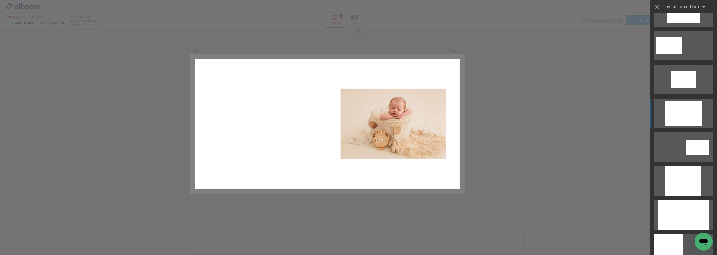
scroll to position [196, 0]
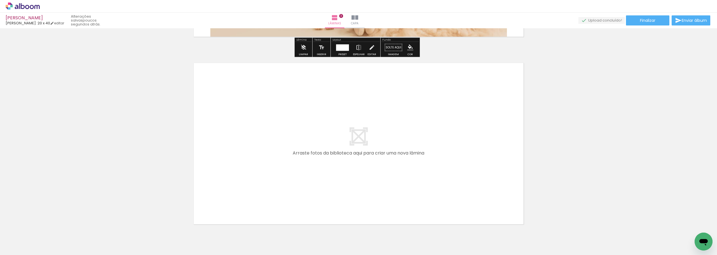
scroll to position [579, 0]
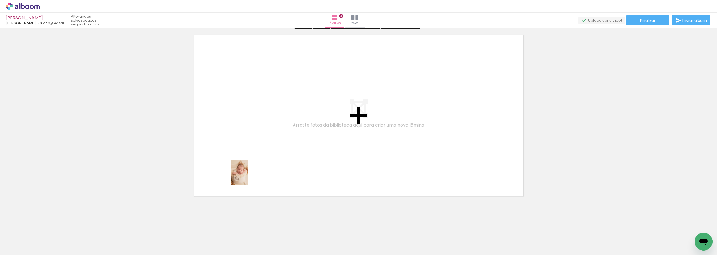
drag, startPoint x: 187, startPoint y: 244, endPoint x: 248, endPoint y: 177, distance: 91.1
click at [248, 177] on quentale-workspace at bounding box center [358, 127] width 717 height 255
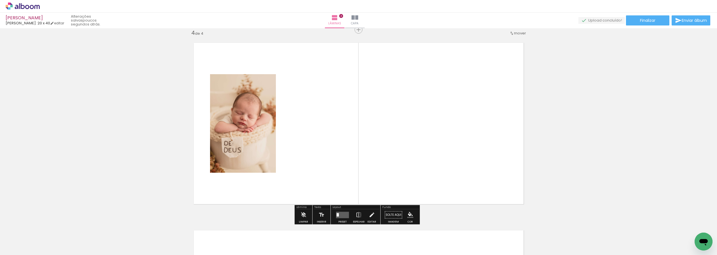
scroll to position [571, 0]
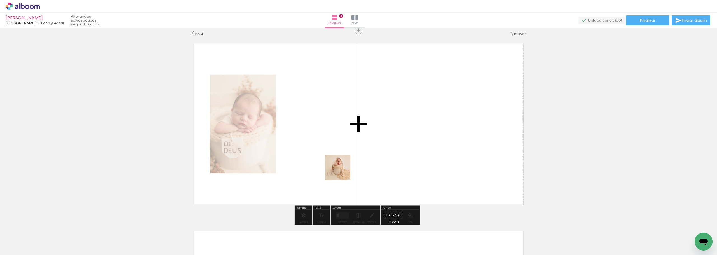
drag, startPoint x: 251, startPoint y: 241, endPoint x: 356, endPoint y: 165, distance: 129.3
click at [356, 165] on quentale-workspace at bounding box center [358, 127] width 717 height 255
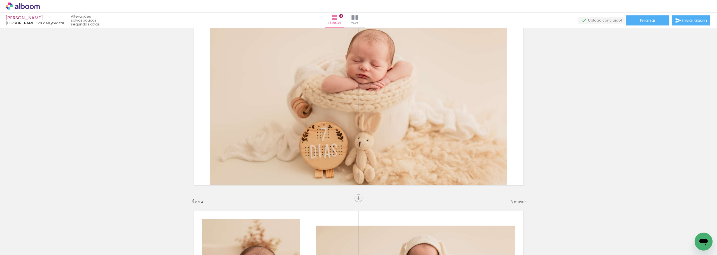
scroll to position [374, 0]
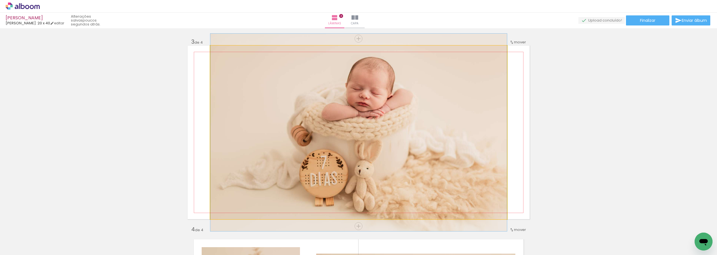
click at [288, 166] on quentale-photo at bounding box center [358, 133] width 297 height 174
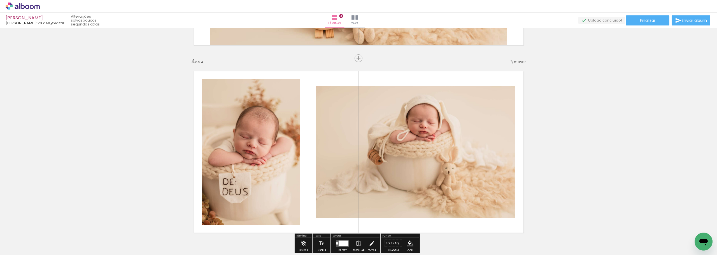
scroll to position [571, 0]
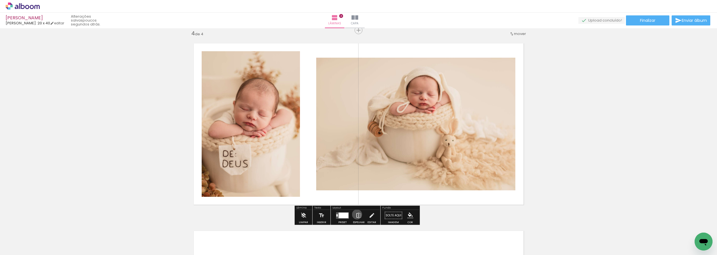
click at [356, 215] on iron-icon at bounding box center [359, 215] width 6 height 11
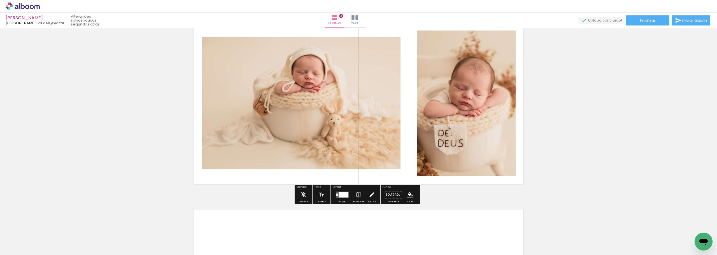
scroll to position [599, 0]
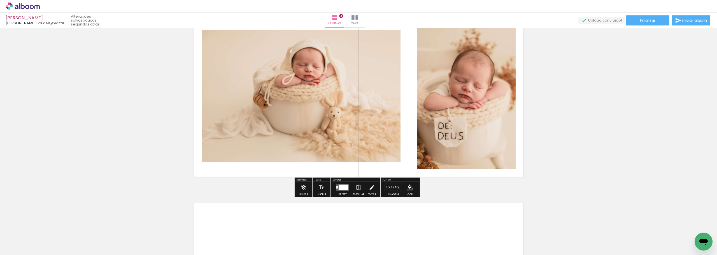
click at [340, 191] on quentale-layouter at bounding box center [342, 187] width 13 height 6
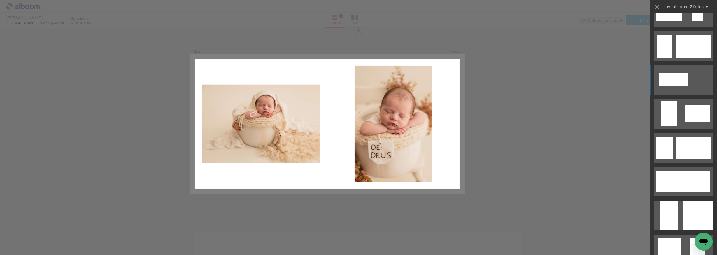
scroll to position [308, 0]
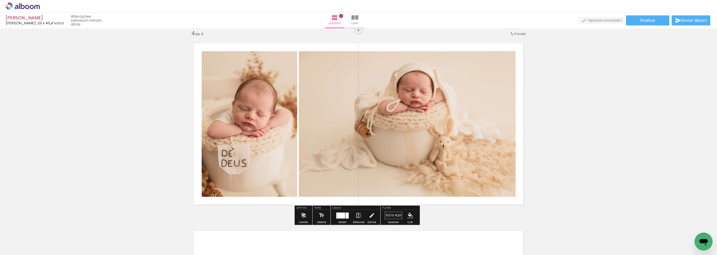
click at [358, 216] on iron-icon at bounding box center [359, 215] width 6 height 11
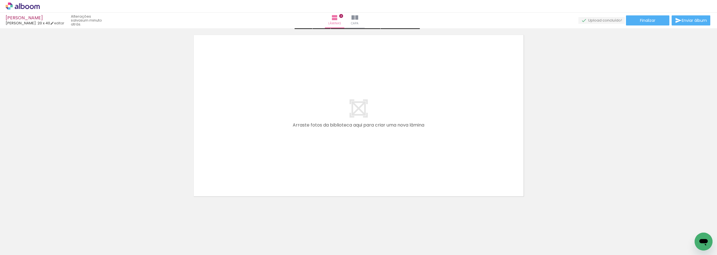
scroll to position [769, 0]
drag, startPoint x: 372, startPoint y: 243, endPoint x: 342, endPoint y: 176, distance: 73.4
click at [342, 176] on quentale-workspace at bounding box center [358, 127] width 717 height 255
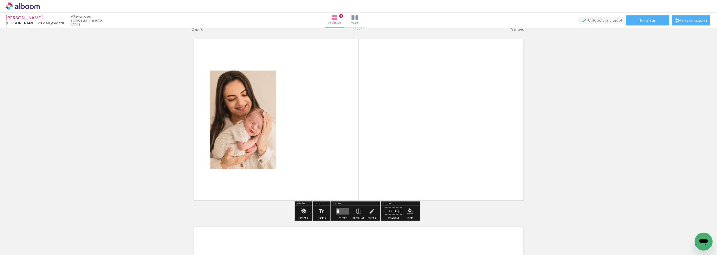
scroll to position [758, 0]
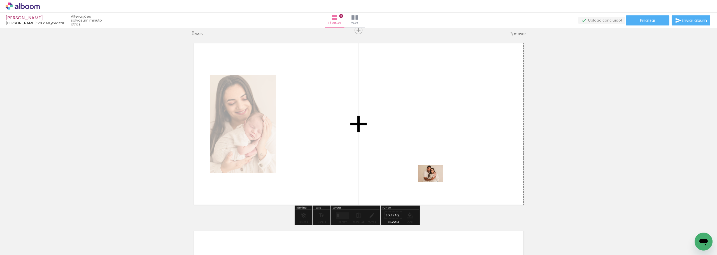
drag, startPoint x: 432, startPoint y: 244, endPoint x: 435, endPoint y: 182, distance: 62.0
click at [435, 182] on quentale-workspace at bounding box center [358, 127] width 717 height 255
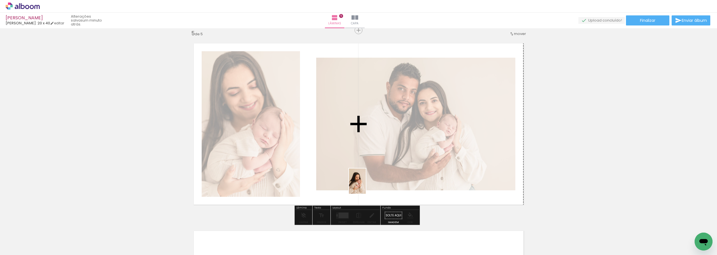
drag, startPoint x: 341, startPoint y: 243, endPoint x: 366, endPoint y: 186, distance: 63.1
click at [366, 186] on quentale-workspace at bounding box center [358, 127] width 717 height 255
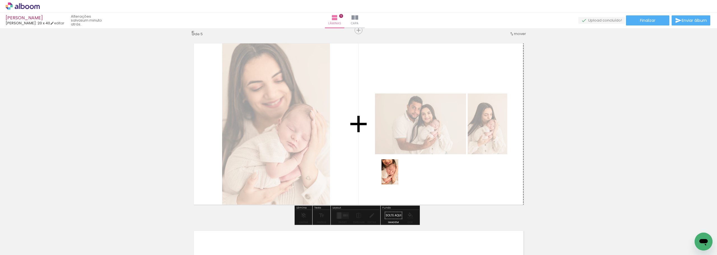
drag, startPoint x: 405, startPoint y: 238, endPoint x: 399, endPoint y: 170, distance: 67.9
click at [399, 170] on quentale-workspace at bounding box center [358, 127] width 717 height 255
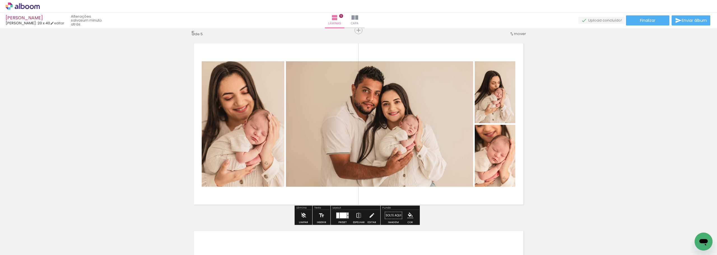
click at [348, 215] on div at bounding box center [348, 214] width 1 height 3
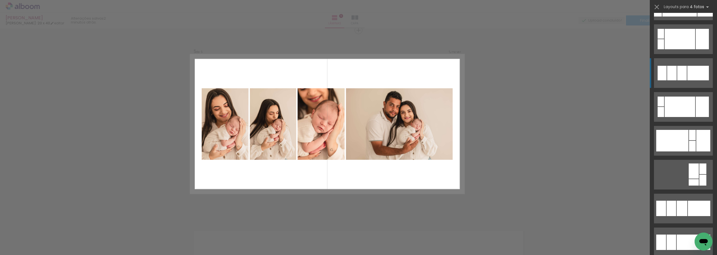
scroll to position [224, 0]
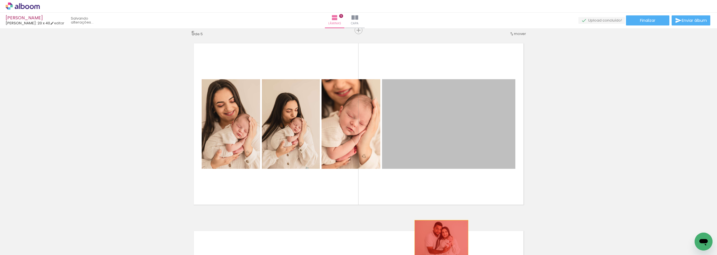
drag, startPoint x: 453, startPoint y: 140, endPoint x: 439, endPoint y: 239, distance: 99.0
click at [439, 239] on quentale-workspace at bounding box center [358, 127] width 717 height 255
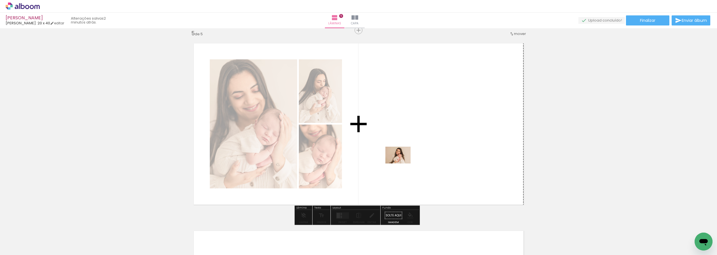
drag, startPoint x: 275, startPoint y: 242, endPoint x: 402, endPoint y: 164, distance: 149.2
click at [402, 164] on quentale-workspace at bounding box center [358, 127] width 717 height 255
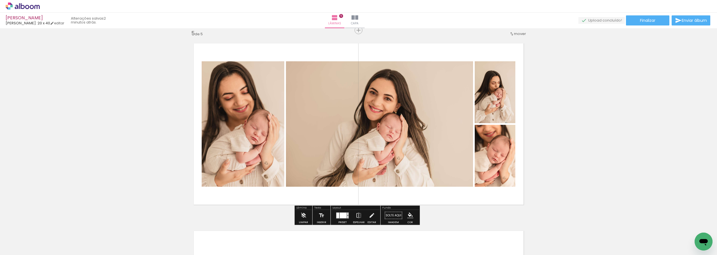
click at [490, 162] on quentale-photo at bounding box center [495, 156] width 41 height 62
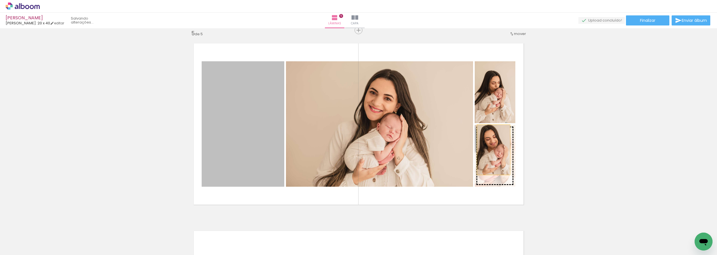
drag, startPoint x: 256, startPoint y: 128, endPoint x: 492, endPoint y: 150, distance: 237.0
click at [0, 0] on slot at bounding box center [0, 0] width 0 height 0
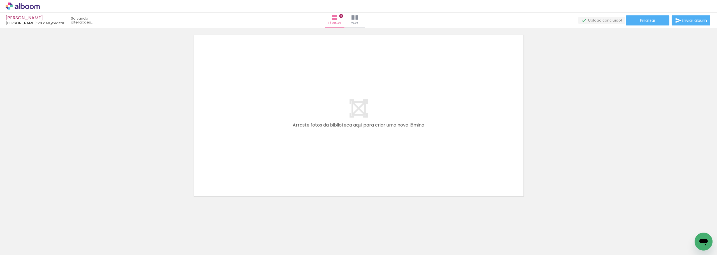
scroll to position [0, 523]
drag, startPoint x: 678, startPoint y: 231, endPoint x: 429, endPoint y: 167, distance: 256.5
click at [429, 167] on quentale-workspace at bounding box center [358, 127] width 717 height 255
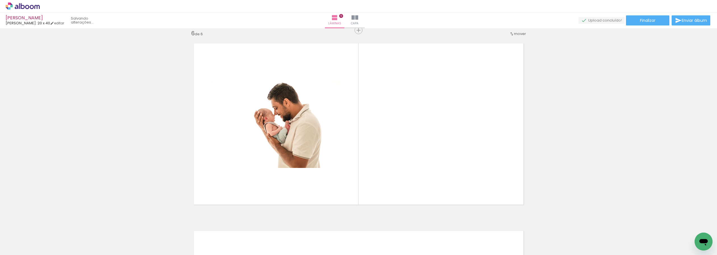
scroll to position [0, 145]
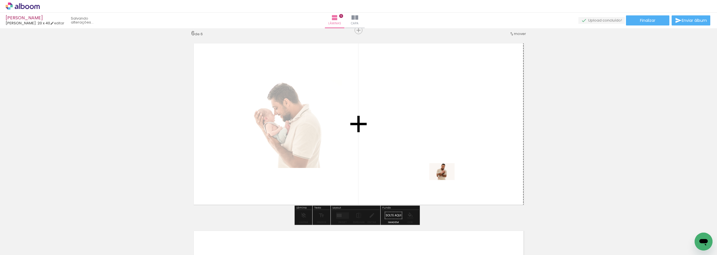
drag, startPoint x: 469, startPoint y: 241, endPoint x: 446, endPoint y: 180, distance: 64.8
click at [446, 180] on quentale-workspace at bounding box center [358, 127] width 717 height 255
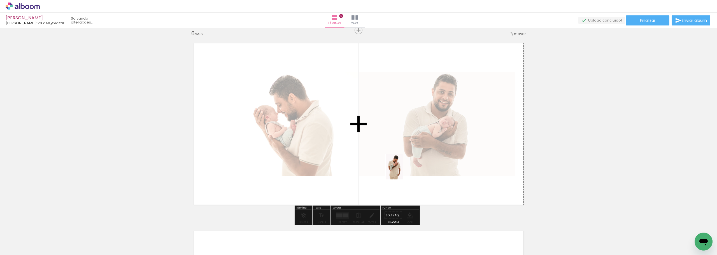
drag, startPoint x: 447, startPoint y: 232, endPoint x: 403, endPoint y: 171, distance: 75.2
click at [403, 171] on quentale-workspace at bounding box center [358, 127] width 717 height 255
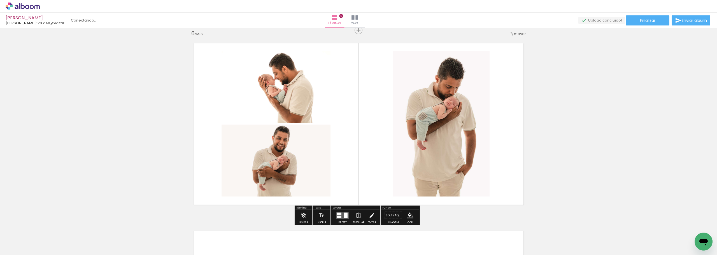
click at [344, 214] on div at bounding box center [346, 216] width 4 height 6
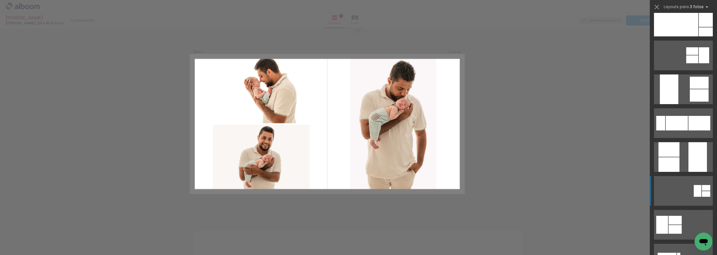
scroll to position [28, 0]
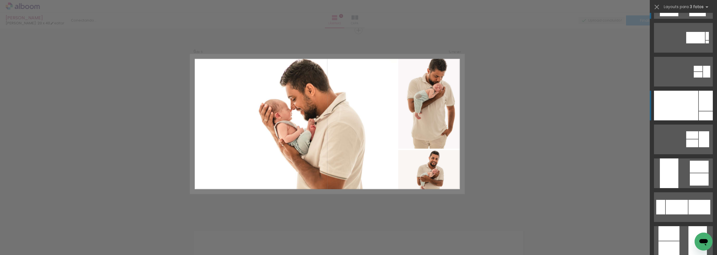
click at [683, 117] on div at bounding box center [676, 106] width 44 height 30
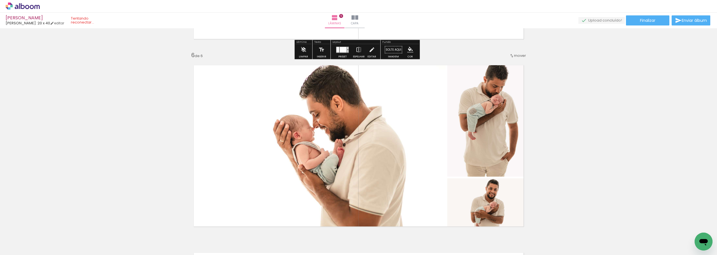
scroll to position [946, 0]
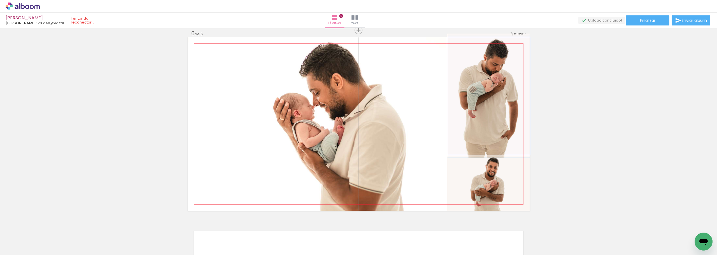
click at [481, 133] on quentale-photo at bounding box center [489, 96] width 82 height 118
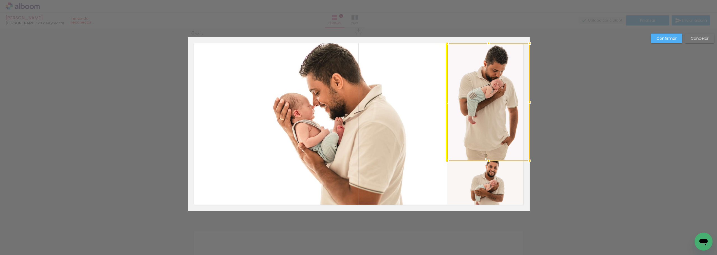
drag, startPoint x: 484, startPoint y: 115, endPoint x: 484, endPoint y: 121, distance: 6.2
click at [484, 121] on div at bounding box center [489, 102] width 82 height 118
click at [458, 188] on quentale-photo at bounding box center [489, 184] width 82 height 54
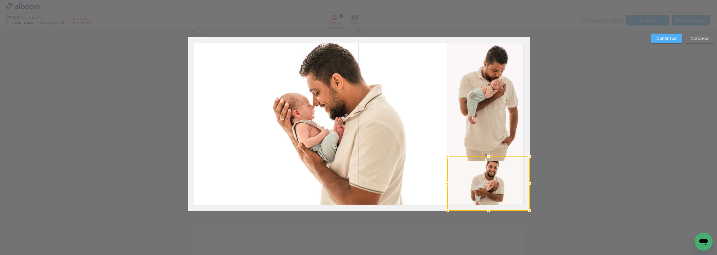
drag, startPoint x: 501, startPoint y: 176, endPoint x: 499, endPoint y: 171, distance: 5.7
click at [499, 171] on div at bounding box center [489, 178] width 82 height 54
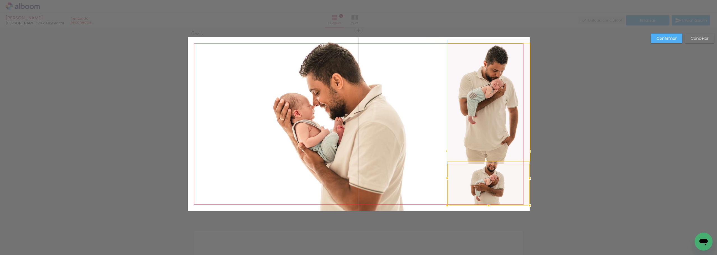
click at [509, 136] on quentale-photo at bounding box center [489, 102] width 82 height 118
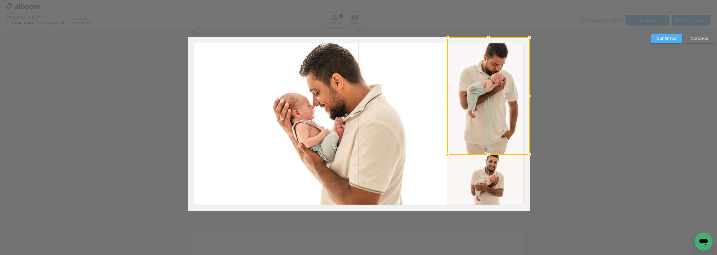
drag, startPoint x: 509, startPoint y: 136, endPoint x: 510, endPoint y: 116, distance: 19.7
click at [510, 116] on div at bounding box center [489, 96] width 82 height 118
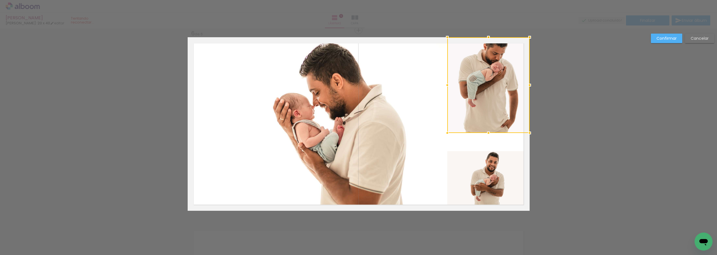
drag, startPoint x: 487, startPoint y: 155, endPoint x: 487, endPoint y: 147, distance: 8.4
click at [487, 147] on album-spread "6 de 6" at bounding box center [359, 124] width 342 height 174
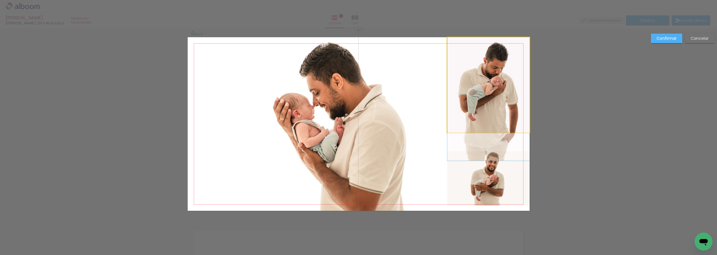
drag, startPoint x: 496, startPoint y: 109, endPoint x: 495, endPoint y: 126, distance: 16.3
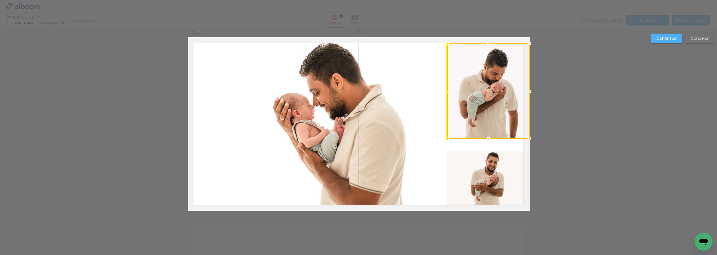
drag, startPoint x: 508, startPoint y: 119, endPoint x: 507, endPoint y: 126, distance: 6.4
click at [507, 126] on div at bounding box center [489, 91] width 82 height 96
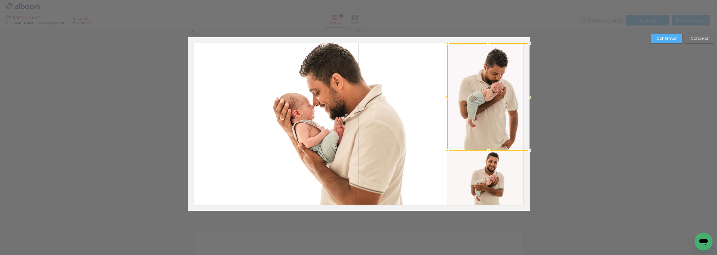
drag, startPoint x: 487, startPoint y: 140, endPoint x: 487, endPoint y: 152, distance: 11.8
click at [487, 152] on div at bounding box center [488, 150] width 11 height 11
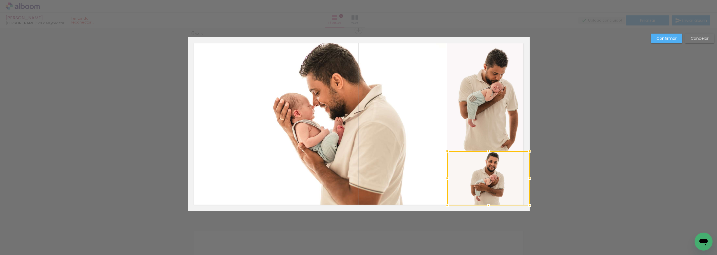
click at [488, 149] on div at bounding box center [488, 150] width 11 height 11
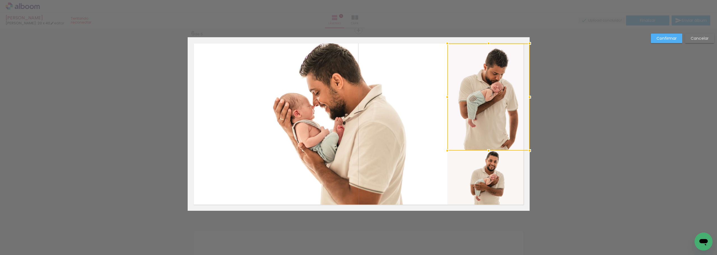
click at [0, 0] on slot "Confirmar" at bounding box center [0, 0] width 0 height 0
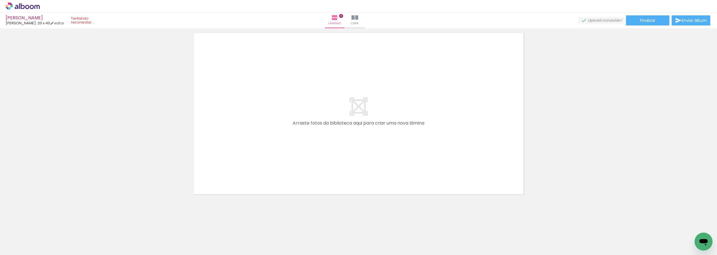
scroll to position [0, 229]
drag, startPoint x: 488, startPoint y: 242, endPoint x: 450, endPoint y: 160, distance: 90.4
click at [450, 160] on quentale-workspace at bounding box center [358, 127] width 717 height 255
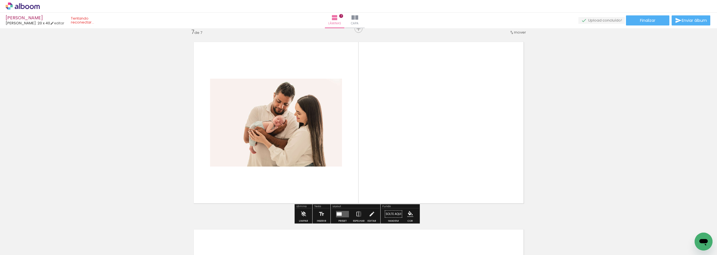
scroll to position [1134, 0]
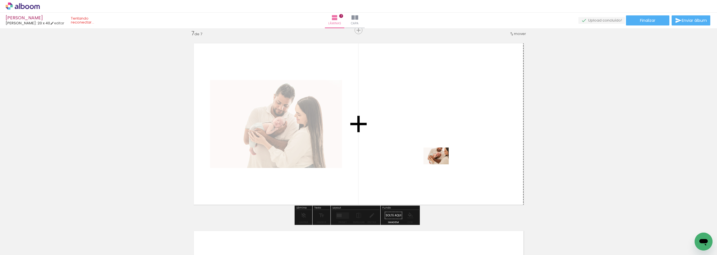
drag, startPoint x: 458, startPoint y: 238, endPoint x: 441, endPoint y: 163, distance: 77.0
click at [441, 163] on quentale-workspace at bounding box center [358, 127] width 717 height 255
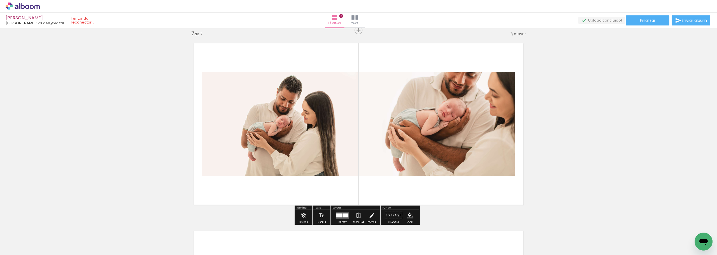
click at [298, 146] on quentale-photo at bounding box center [280, 124] width 156 height 105
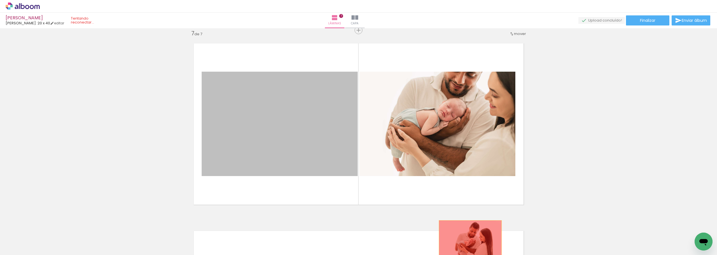
drag, startPoint x: 298, startPoint y: 146, endPoint x: 468, endPoint y: 242, distance: 195.8
click at [468, 242] on quentale-workspace at bounding box center [358, 127] width 717 height 255
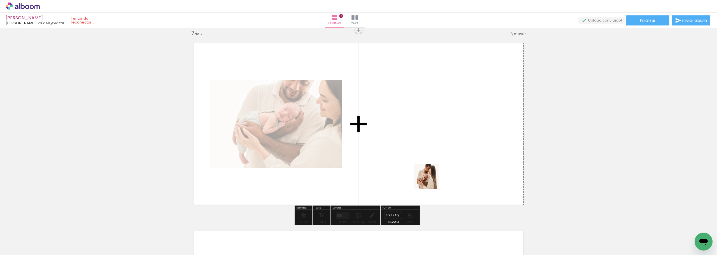
drag, startPoint x: 427, startPoint y: 242, endPoint x: 433, endPoint y: 175, distance: 67.2
click at [433, 175] on quentale-workspace at bounding box center [358, 127] width 717 height 255
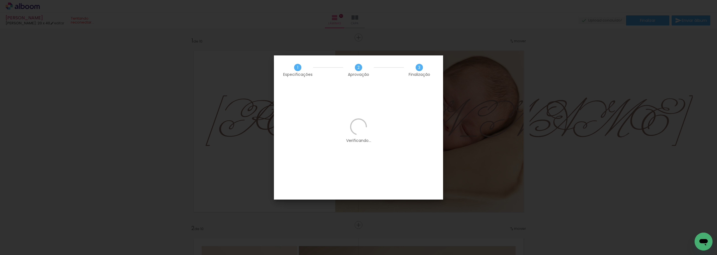
scroll to position [0, 189]
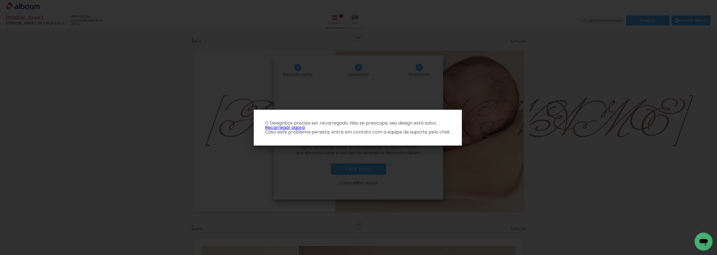
scroll to position [0, 189]
